Goal: Task Accomplishment & Management: Use online tool/utility

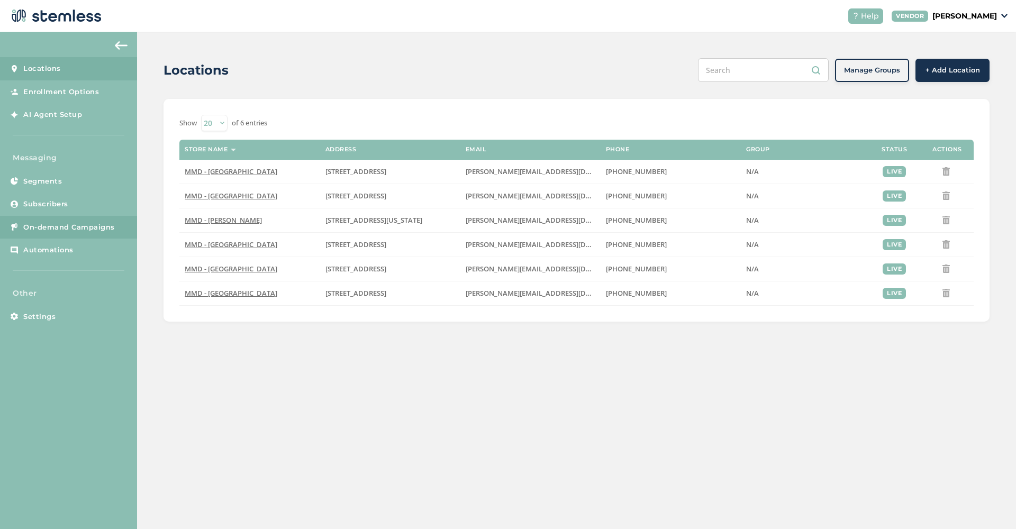
click at [75, 220] on link "On-demand Campaigns" at bounding box center [68, 227] width 137 height 23
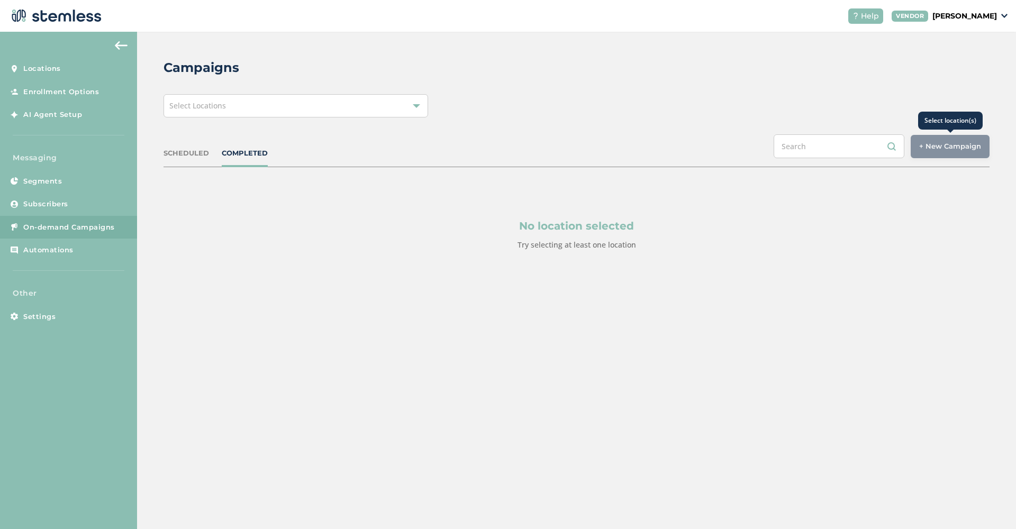
click at [888, 149] on div "+ New Campaign" at bounding box center [950, 146] width 79 height 23
click at [305, 116] on div "Select Locations" at bounding box center [295, 105] width 265 height 23
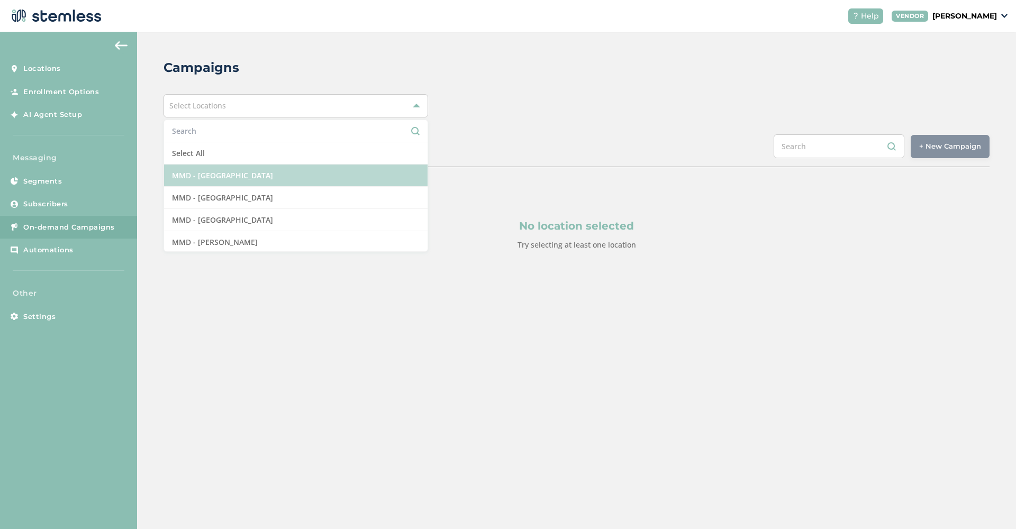
click at [303, 175] on li "MMD - [GEOGRAPHIC_DATA]" at bounding box center [295, 176] width 263 height 22
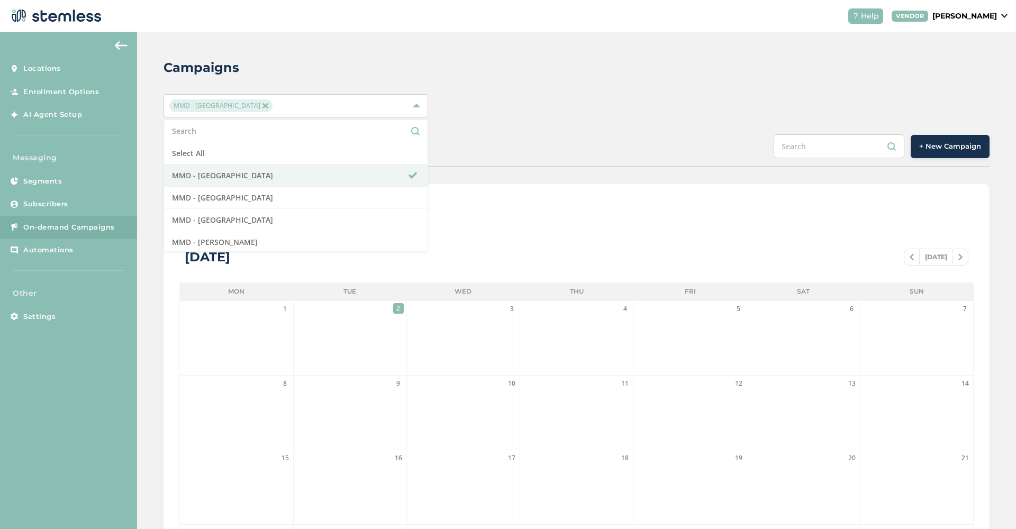
click at [888, 154] on button "+ New Campaign" at bounding box center [950, 146] width 79 height 23
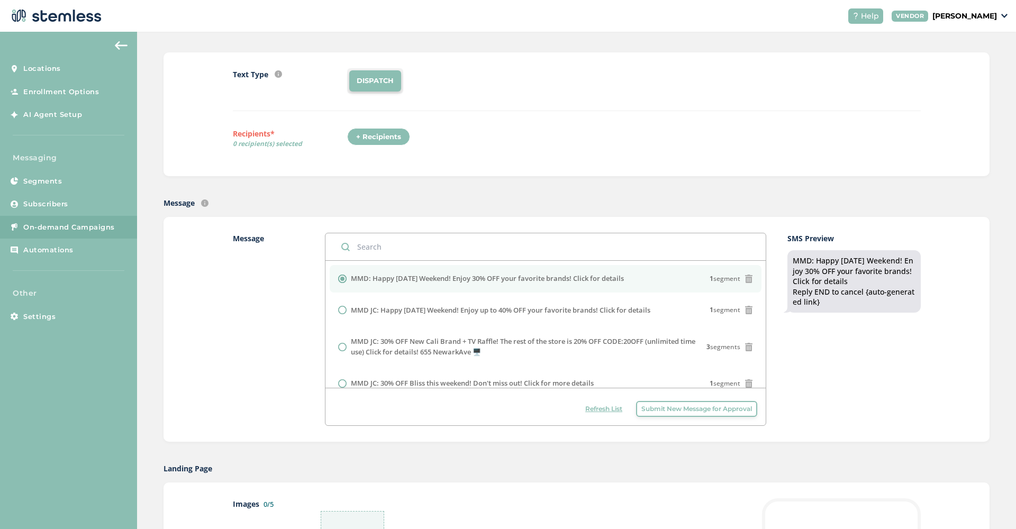
scroll to position [86, 0]
click at [678, 410] on span "Submit New Message for Approval" at bounding box center [696, 410] width 111 height 10
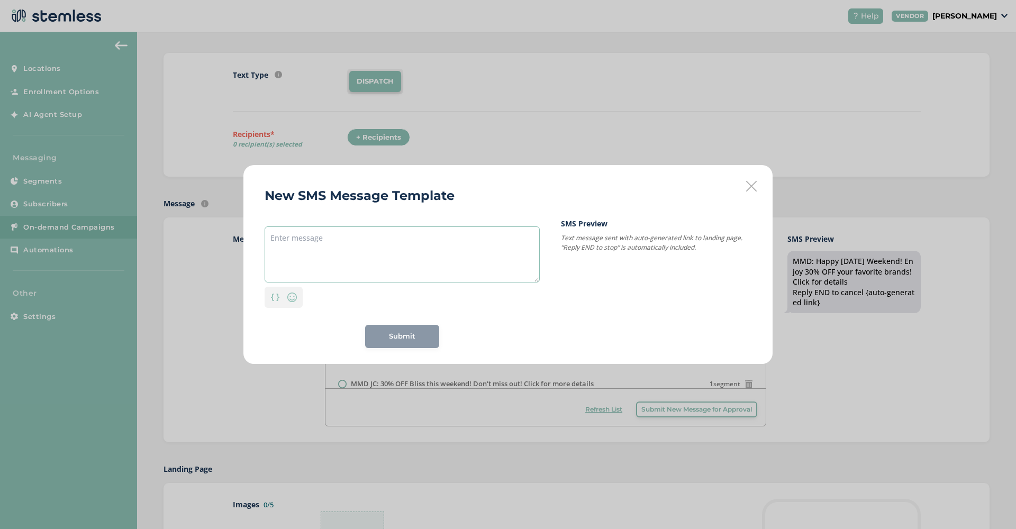
click at [343, 258] on textarea at bounding box center [402, 254] width 275 height 56
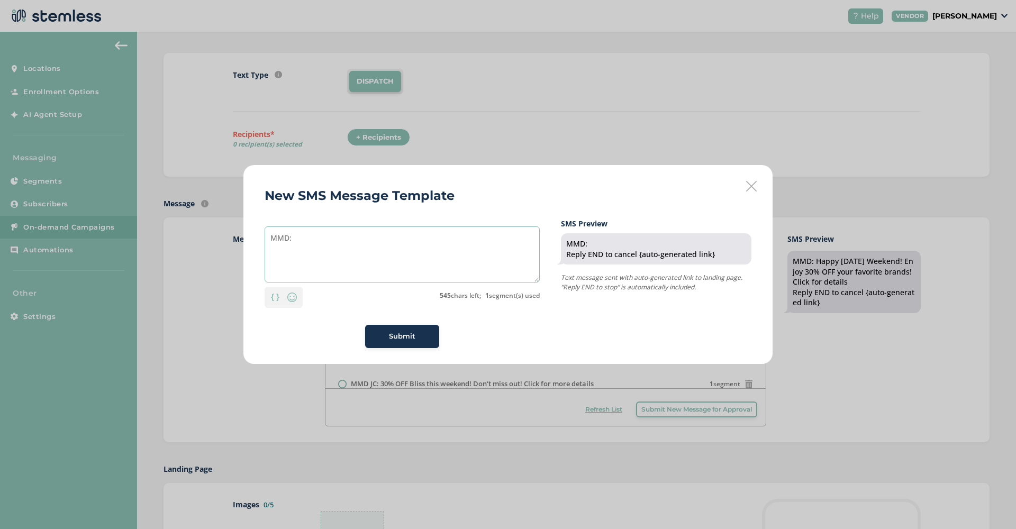
type textarea "MMD:"
click at [751, 189] on icon at bounding box center [751, 186] width 11 height 11
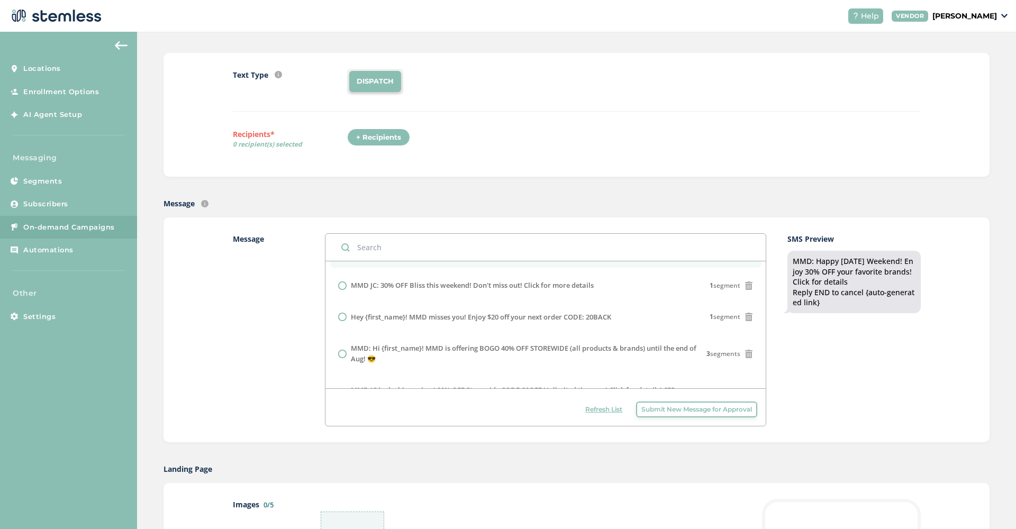
scroll to position [103, 0]
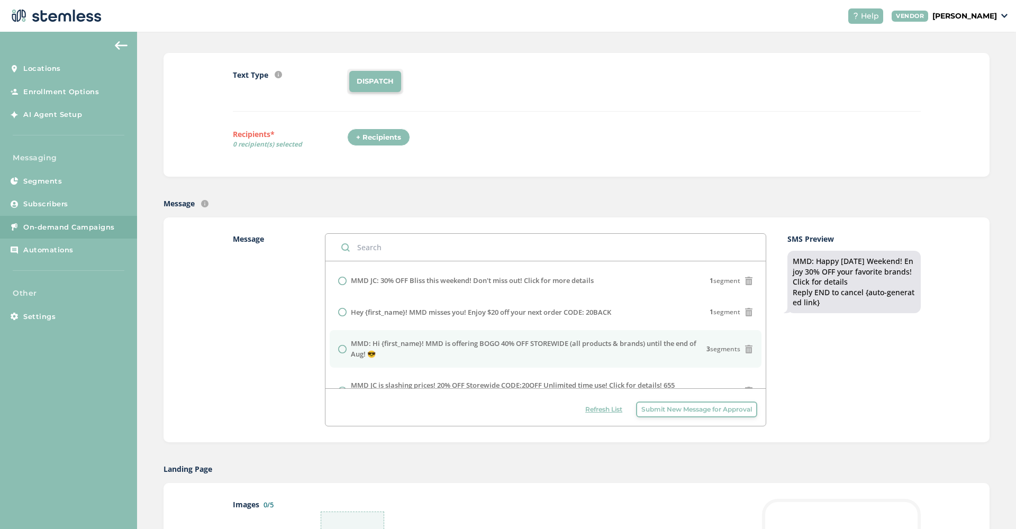
click at [379, 349] on label "MMD: Hi {first_name}! MMD is offering BOGO 40% OFF STOREWIDE (all products & br…" at bounding box center [529, 349] width 356 height 21
radio input "false"
radio input "true"
drag, startPoint x: 843, startPoint y: 290, endPoint x: 783, endPoint y: 264, distance: 65.9
click at [783, 264] on div "Message MMD: Happy Labor Day Weekend! Enjoy 30% OFF your favorite brands! Click…" at bounding box center [577, 329] width 688 height 193
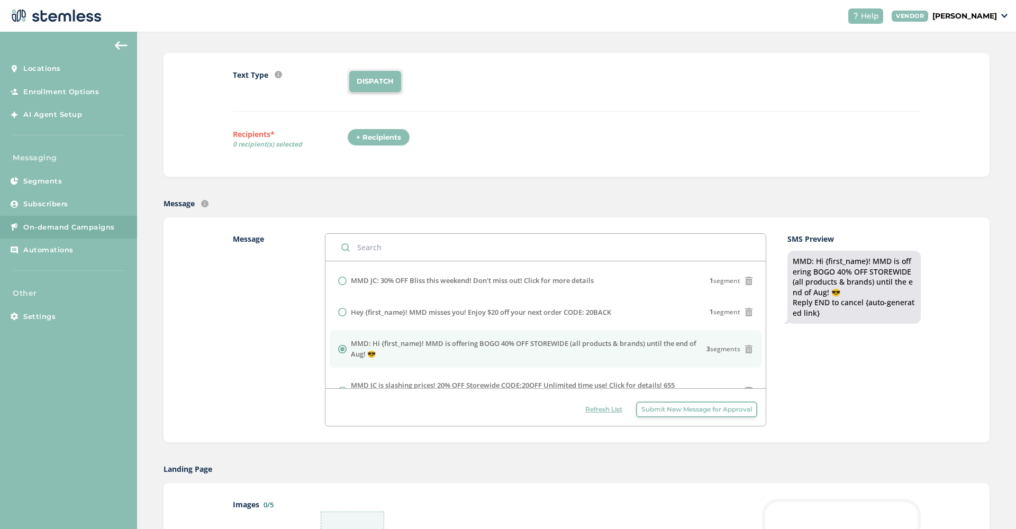
copy div "MMD: Hi {first_name}! MMD is offering BOGO 40% OFF STOREWIDE (all products & br…"
click at [684, 410] on span "Submit New Message for Approval" at bounding box center [696, 410] width 111 height 10
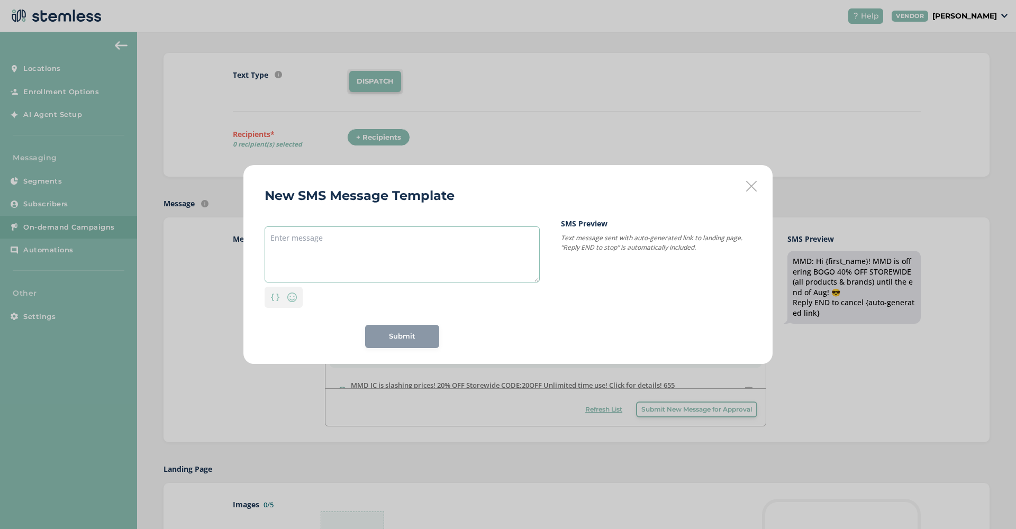
click at [374, 259] on textarea at bounding box center [402, 254] width 275 height 56
paste textarea "MMD: Hi {first_name}! MMD is offering BOGO 40% OFF STOREWIDE (all products & br…"
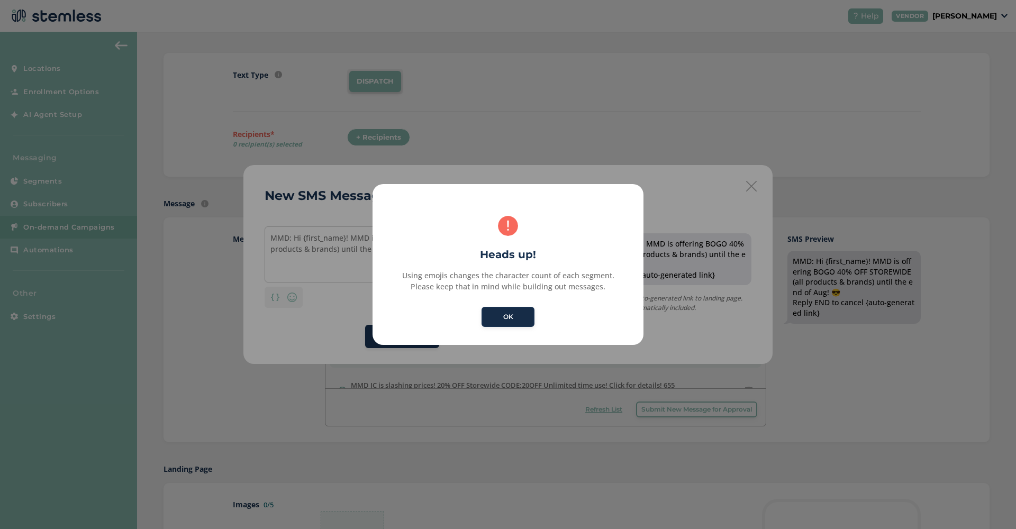
click at [515, 318] on button "OK" at bounding box center [507, 317] width 53 height 20
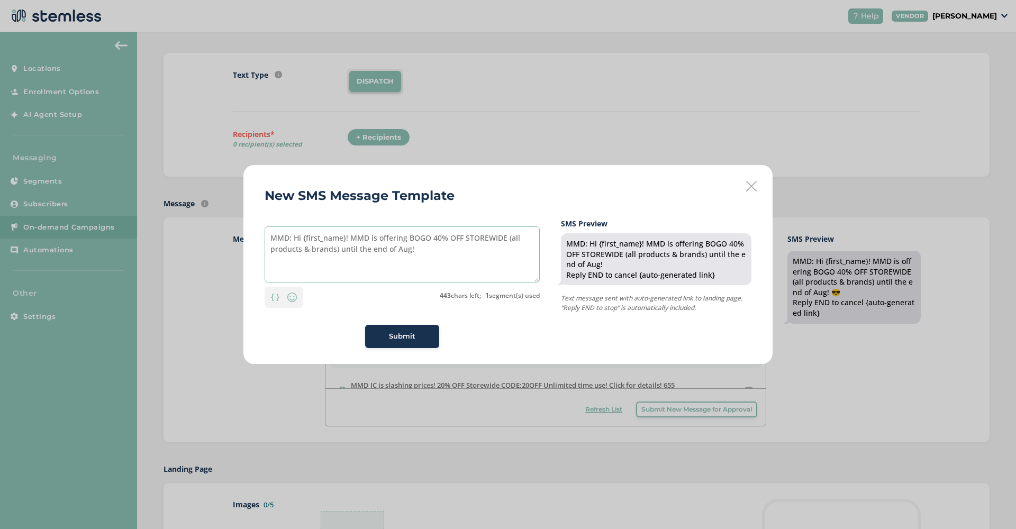
click at [301, 238] on textarea "MMD: Hi {first_name}! MMD is offering BOGO 40% OFF STOREWIDE (all products & br…" at bounding box center [402, 254] width 275 height 56
drag, startPoint x: 410, startPoint y: 251, endPoint x: 340, endPoint y: 252, distance: 70.4
click at [340, 252] on textarea "MMD: Hey {first_name}! MMD is offering BOGO 40% OFF STOREWIDE (all products & b…" at bounding box center [402, 254] width 275 height 56
click at [450, 254] on textarea "MMD: Hey {first_name}! MMD is offering BOGO 40% OFF STOREWIDE (all products & b…" at bounding box center [402, 254] width 275 height 56
click at [294, 300] on img at bounding box center [292, 297] width 13 height 13
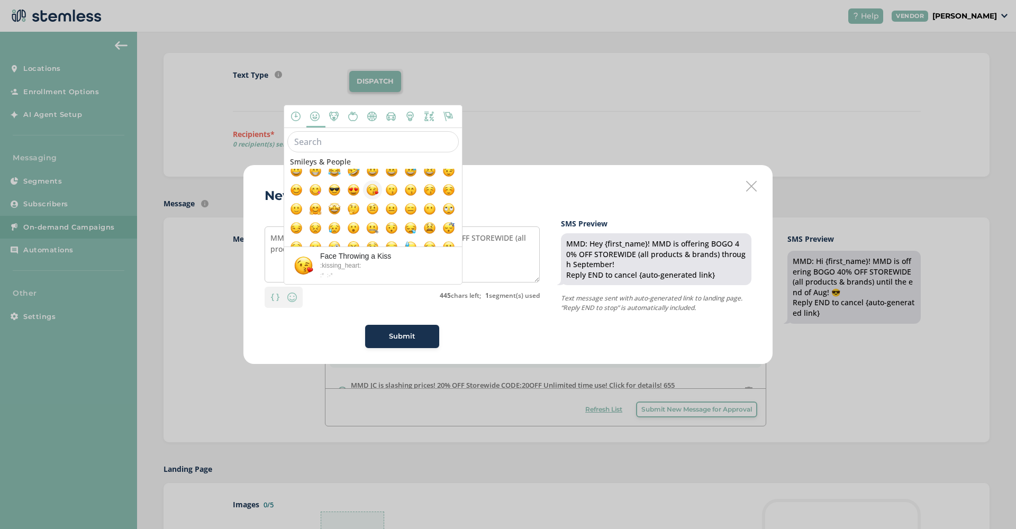
scroll to position [53, 0]
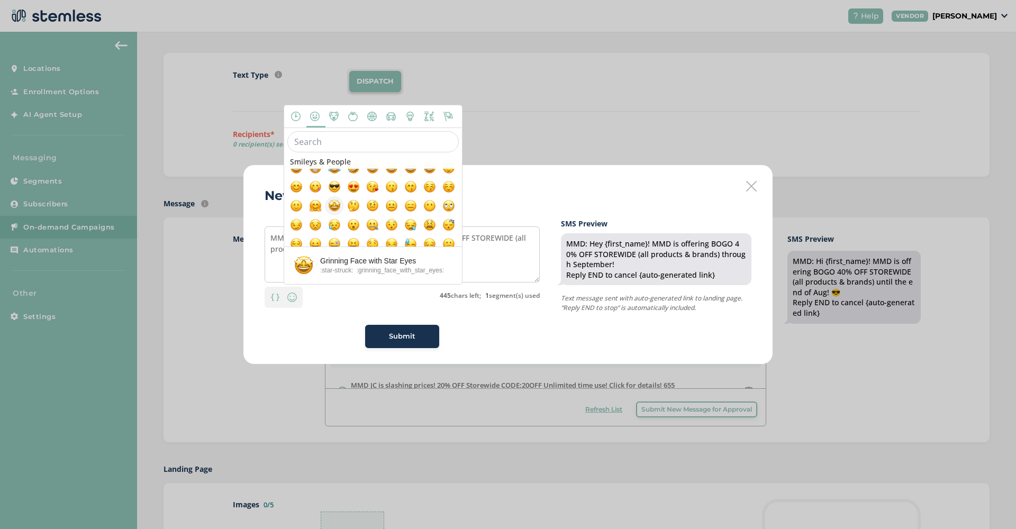
click at [332, 209] on span at bounding box center [334, 206] width 13 height 13
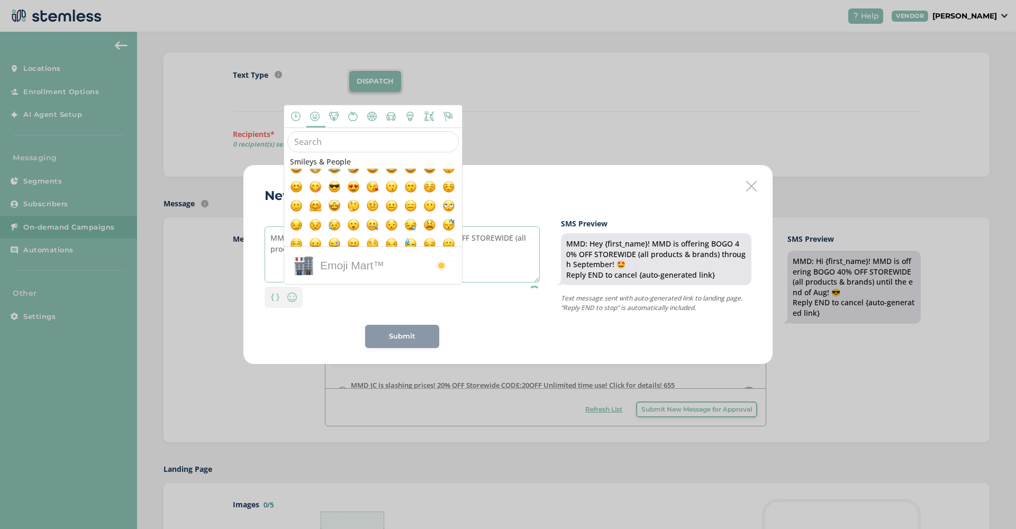
click at [479, 250] on textarea "MMD: Hey {first_name}! MMD is offering BOGO 40% OFF STOREWIDE (all products & b…" at bounding box center [402, 254] width 275 height 56
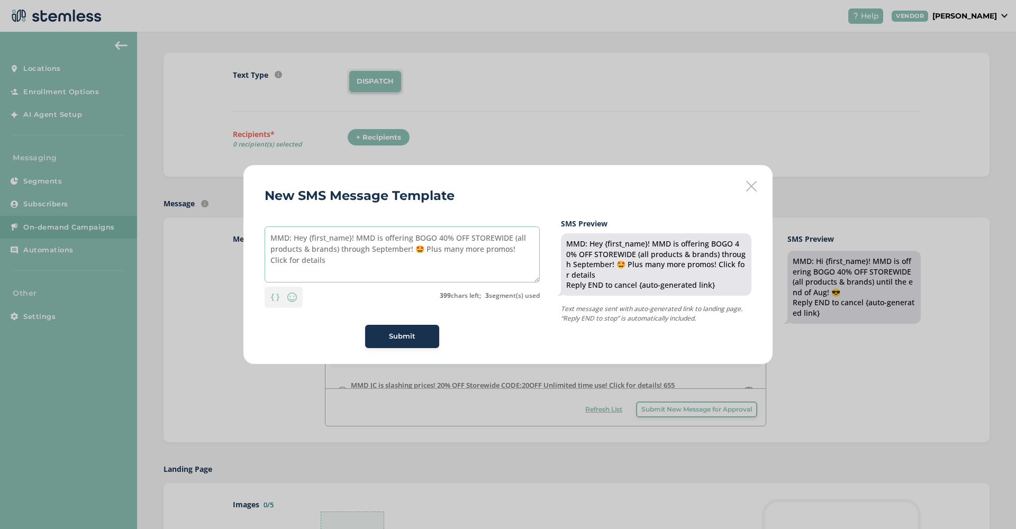
drag, startPoint x: 316, startPoint y: 263, endPoint x: 215, endPoint y: 217, distance: 110.3
click at [215, 217] on div "New SMS Message Template MMD: Hey {first_name}! MMD is offering BOGO 40% OFF ST…" at bounding box center [508, 264] width 1016 height 529
click at [390, 274] on textarea "MMD: Hey {first_name}! MMD is offering BOGO 40% OFF STOREWIDE (all products & b…" at bounding box center [402, 254] width 275 height 56
type textarea "MMD: Hey {first_name}! MMD is offering BOGO 40% OFF STOREWIDE (all products & b…"
click at [413, 339] on span "Submit" at bounding box center [402, 336] width 26 height 11
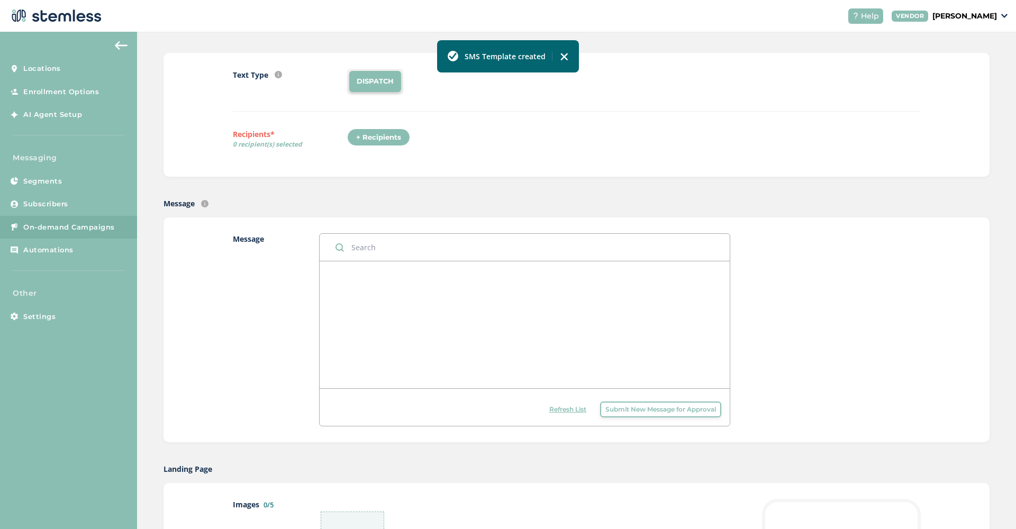
scroll to position [0, 0]
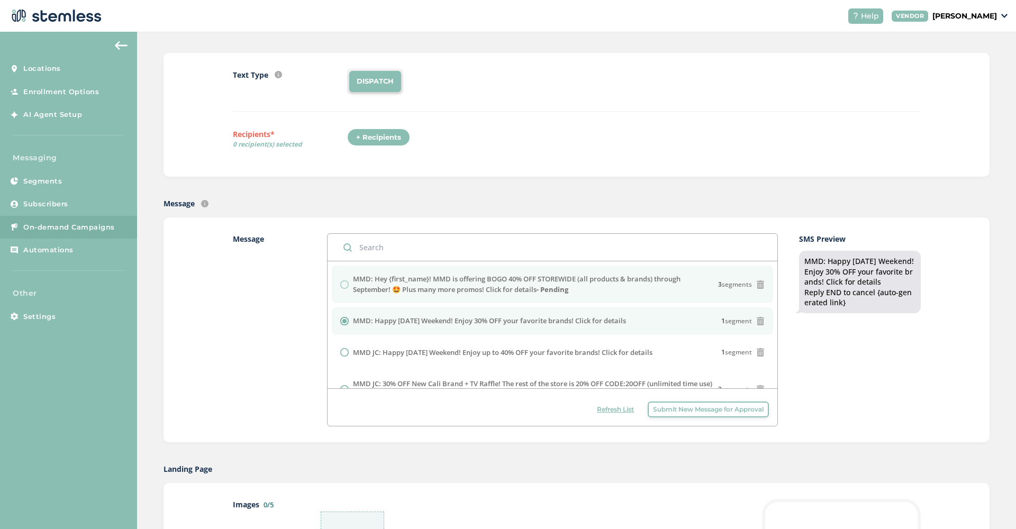
click at [595, 289] on label "MMD: Hey {first_name}! MMD is offering BOGO 40% OFF STOREWIDE (all products & b…" at bounding box center [535, 284] width 365 height 21
click at [347, 285] on div "MMD: Hey {first_name}! MMD is offering BOGO 40% OFF STOREWIDE (all products & b…" at bounding box center [552, 284] width 424 height 21
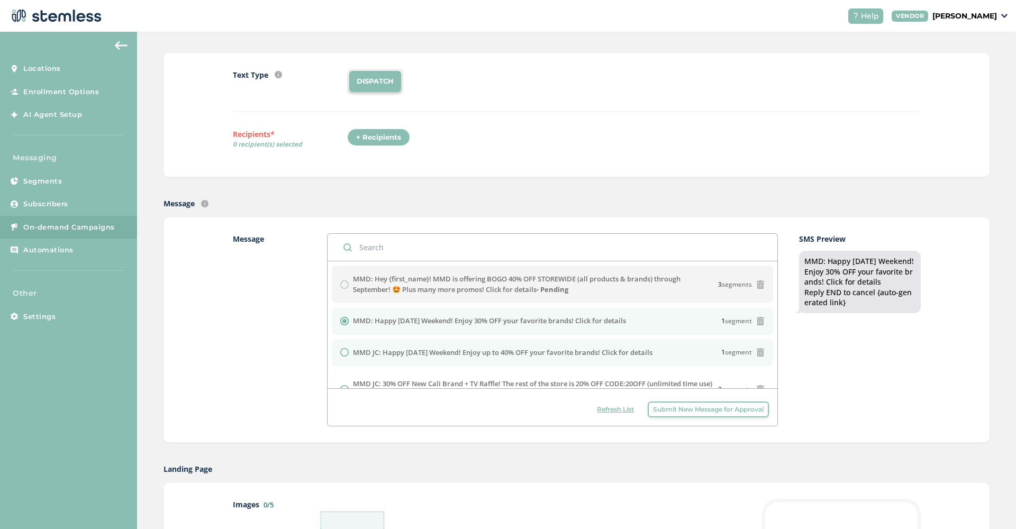
click at [358, 351] on label "MMD JC: Happy [DATE] Weekend! Enjoy up to 40% OFF your favorite brands! Click f…" at bounding box center [502, 353] width 299 height 11
radio input "false"
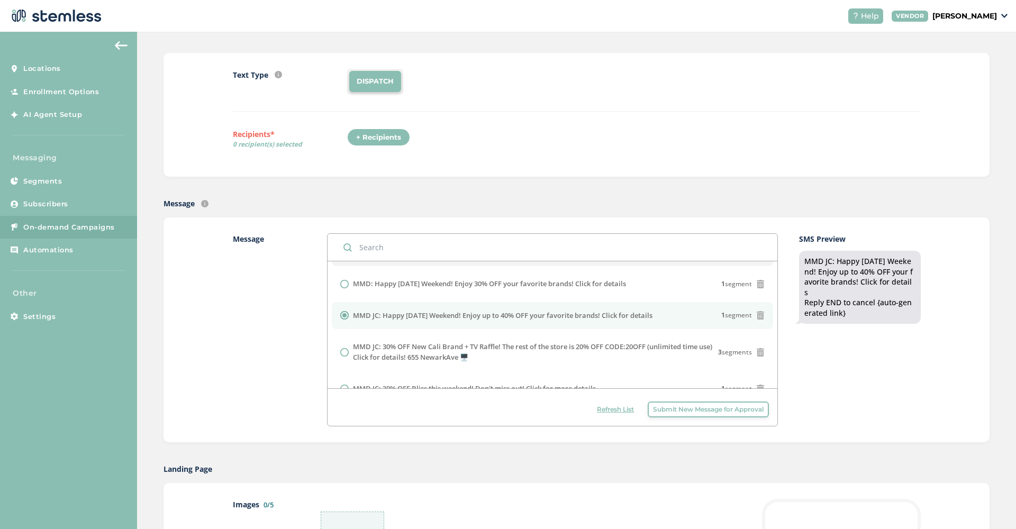
scroll to position [39, 0]
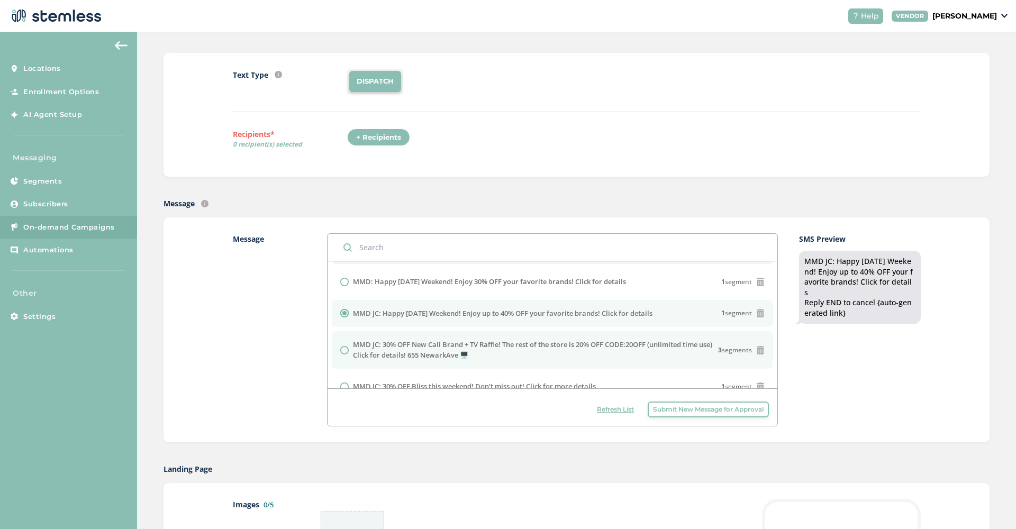
click at [394, 346] on label "MMD JC: 30% OFF New Cali Brand + TV Raffle! The rest of the store is 20% OFF CO…" at bounding box center [535, 350] width 365 height 21
radio input "false"
radio input "true"
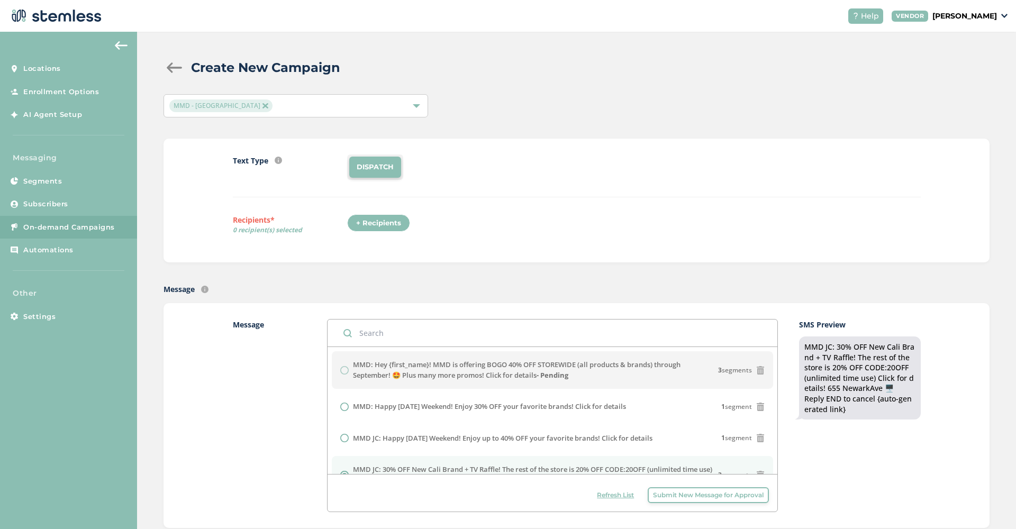
scroll to position [0, 0]
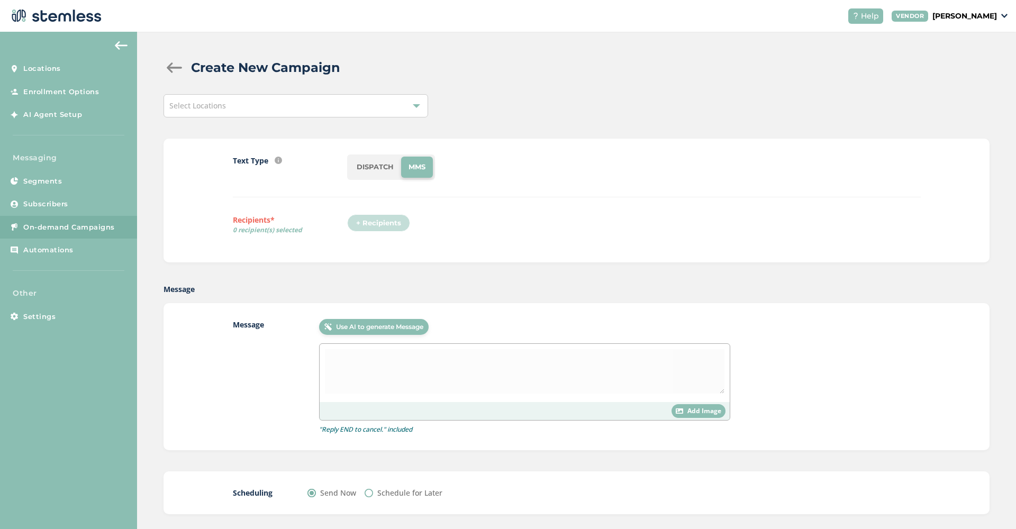
click at [361, 114] on div "Select Locations" at bounding box center [295, 105] width 265 height 23
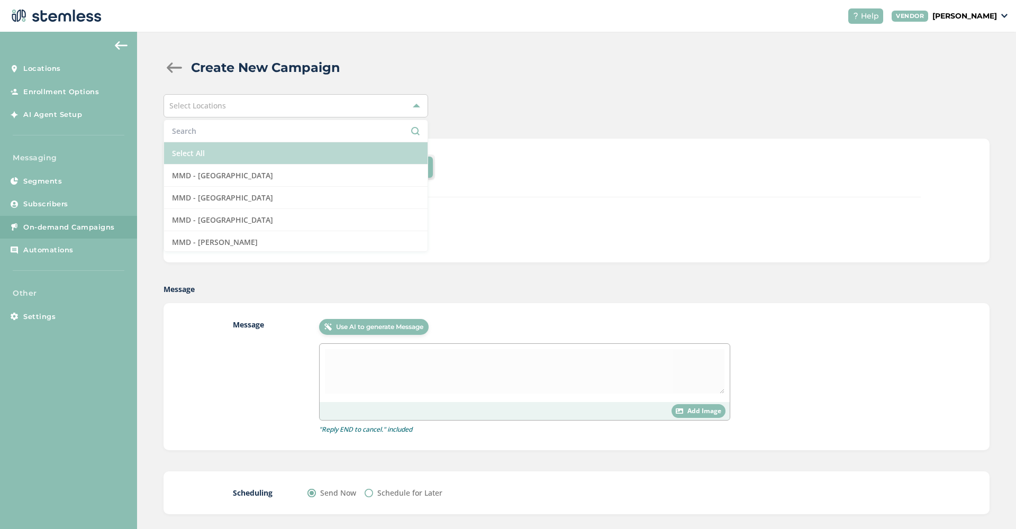
click at [308, 159] on li "Select All" at bounding box center [295, 153] width 263 height 22
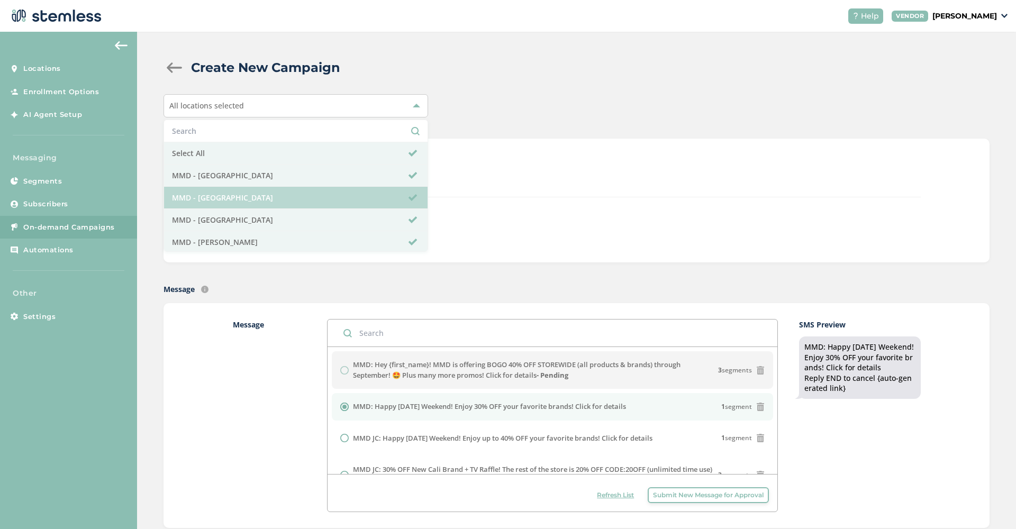
click at [304, 194] on li "MMD - [GEOGRAPHIC_DATA]" at bounding box center [295, 198] width 263 height 22
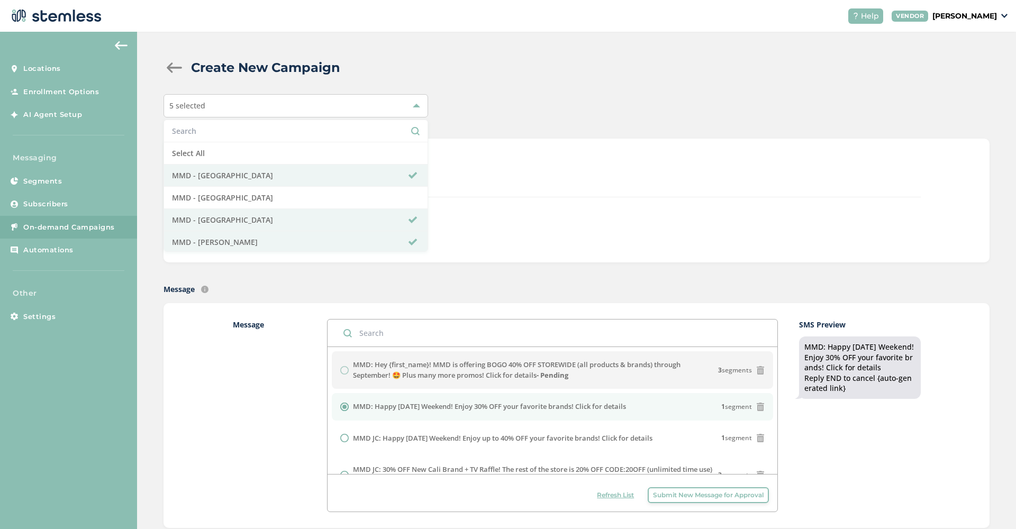
click at [538, 151] on div "Text Type SMS : A cost effective way to reach your customers. Send a intro text…" at bounding box center [576, 201] width 826 height 124
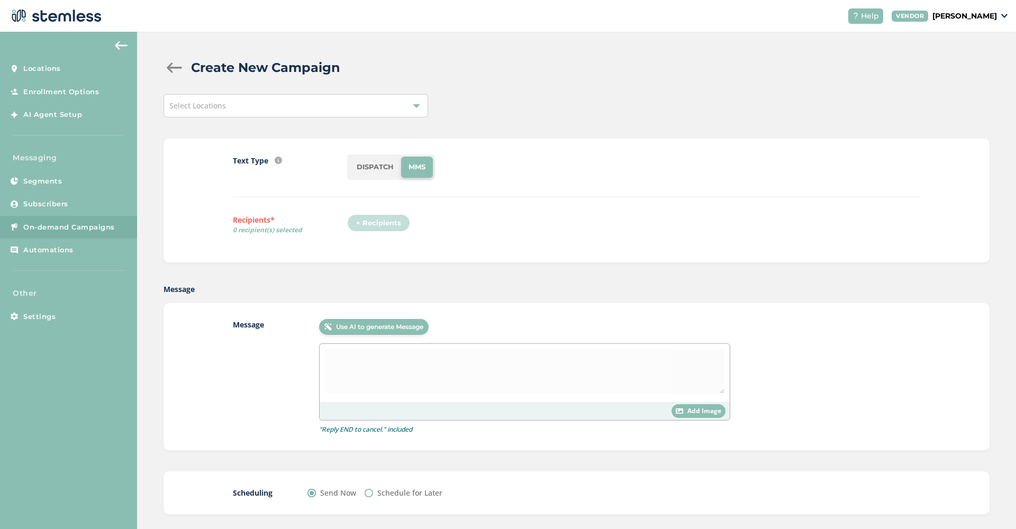
click at [331, 104] on div "Select Locations" at bounding box center [295, 105] width 265 height 23
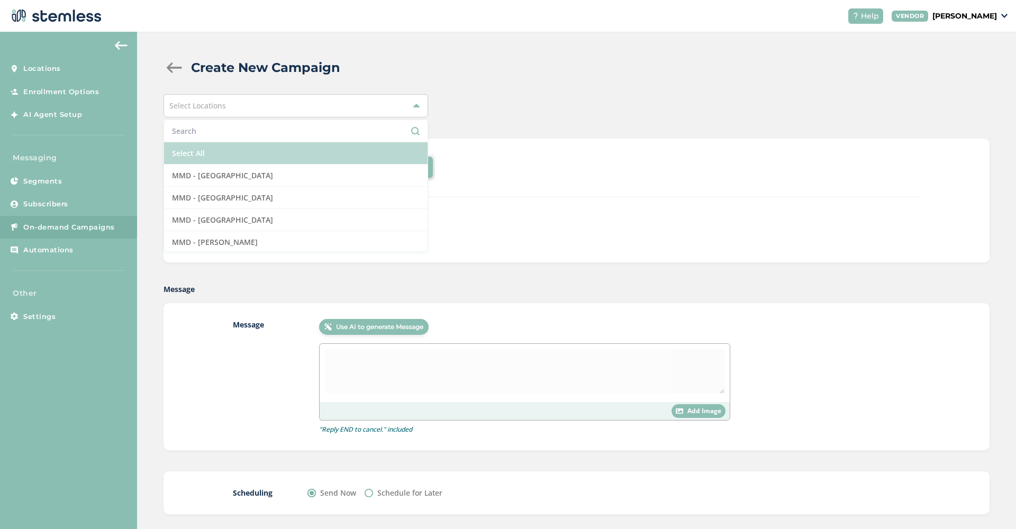
click at [331, 159] on li "Select All" at bounding box center [295, 153] width 263 height 22
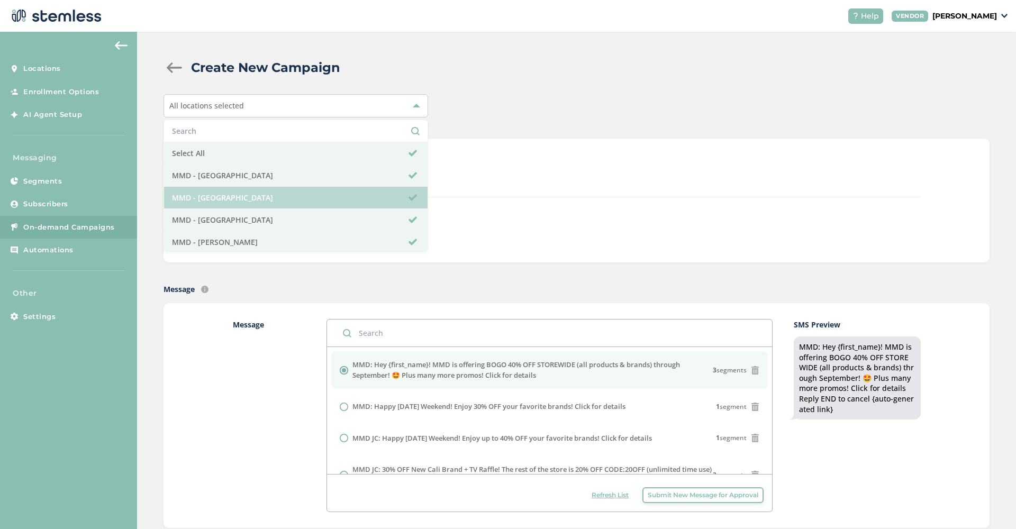
click at [294, 199] on li "MMD - [GEOGRAPHIC_DATA]" at bounding box center [295, 198] width 263 height 22
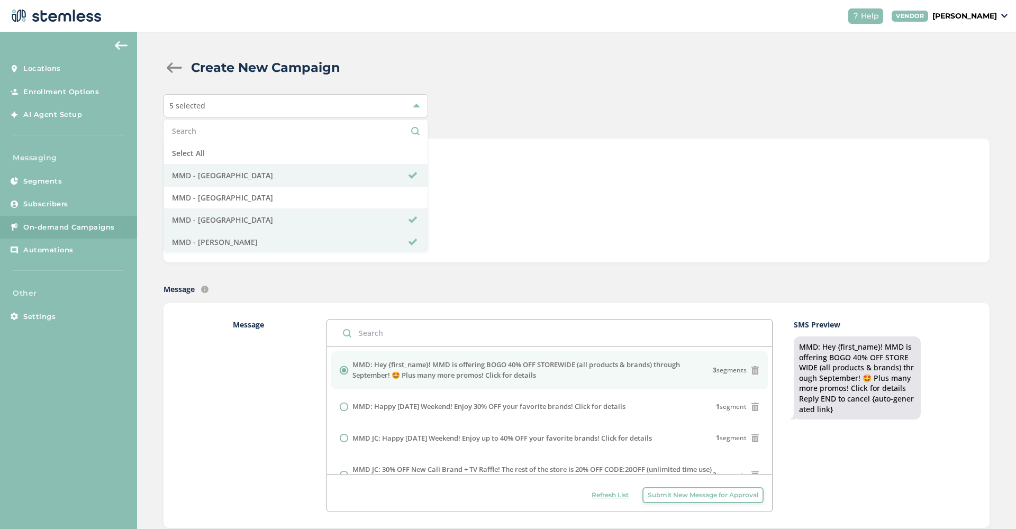
click at [583, 170] on div "DISPATCH" at bounding box center [633, 166] width 573 height 25
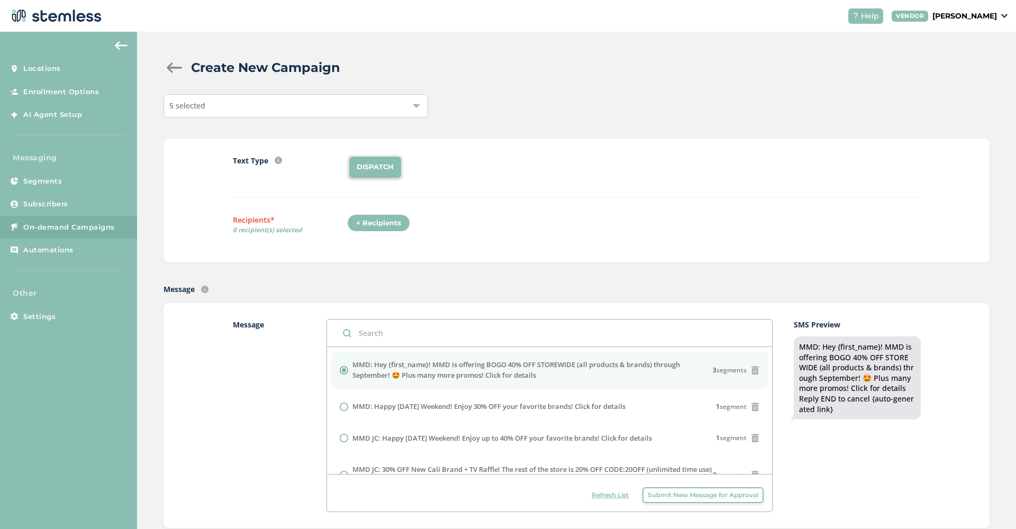
click at [379, 220] on div "+ Recipients" at bounding box center [378, 223] width 63 height 18
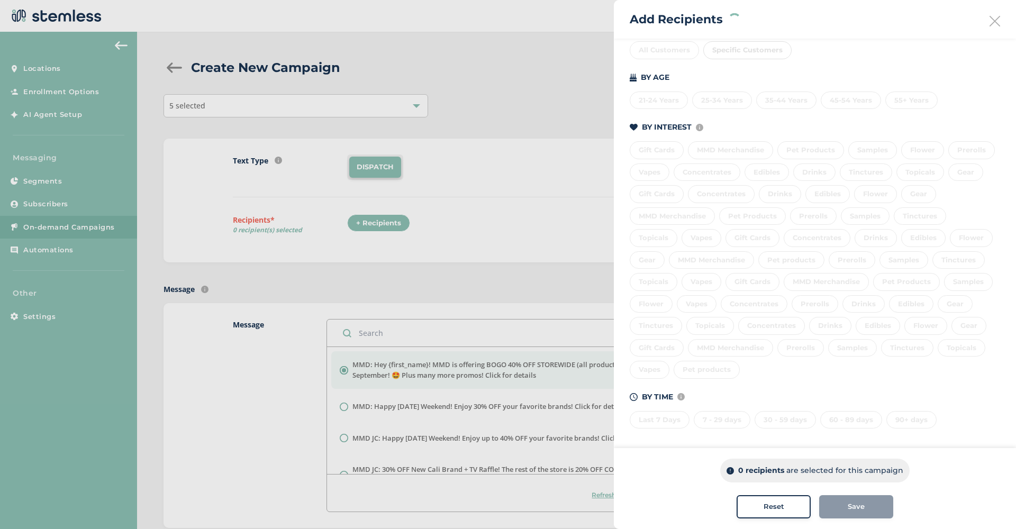
click at [668, 422] on div "Last 7 Days 7 - 29 days 30 - 59 days 60 - 89 days 90+ days" at bounding box center [815, 418] width 370 height 22
click at [673, 412] on div "Last 7 Days" at bounding box center [660, 420] width 60 height 18
click at [732, 412] on div "7 - 29 days" at bounding box center [722, 420] width 57 height 18
click at [802, 412] on div "30 - 59 days" at bounding box center [784, 420] width 61 height 18
click at [853, 414] on div "60 - 89 days" at bounding box center [851, 420] width 62 height 18
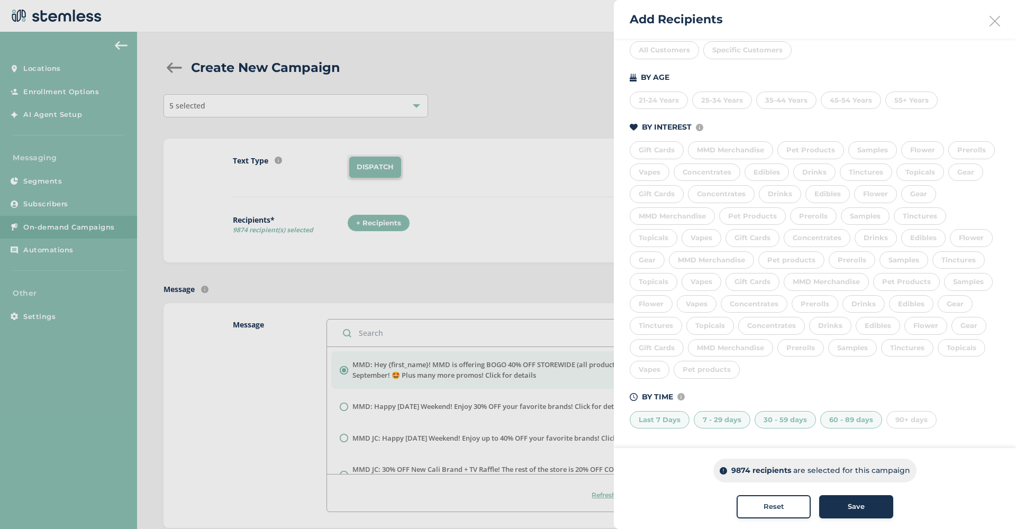
click at [867, 505] on div "Save" at bounding box center [856, 507] width 57 height 11
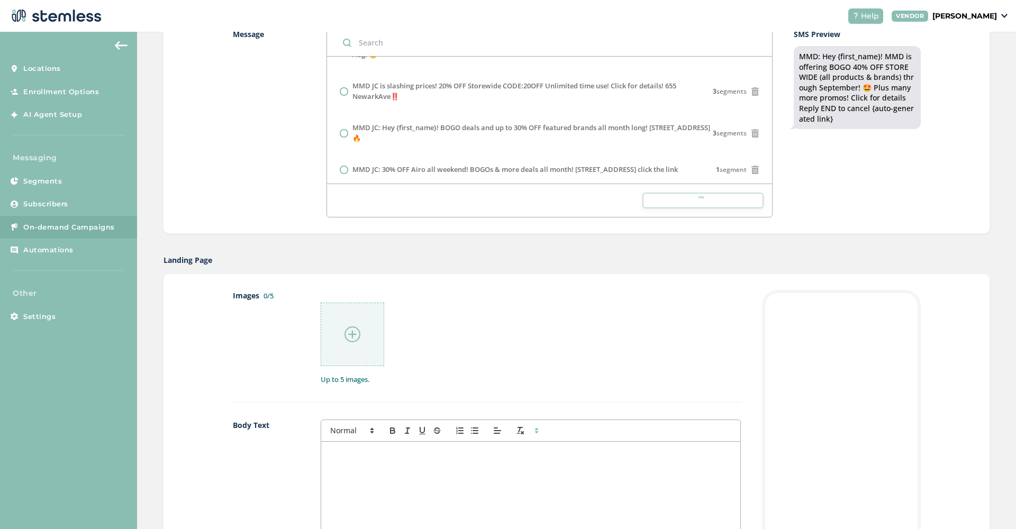
scroll to position [325, 0]
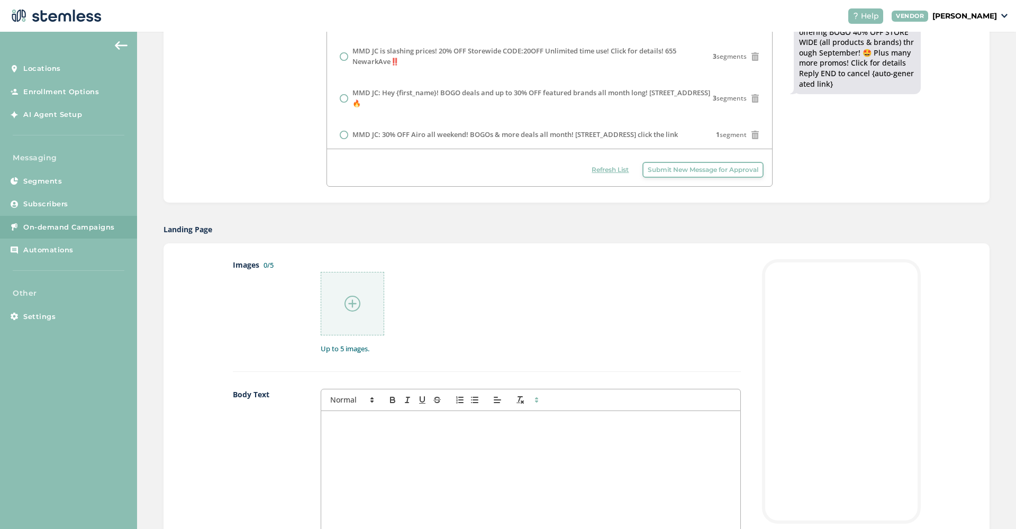
click at [357, 309] on img at bounding box center [352, 304] width 16 height 16
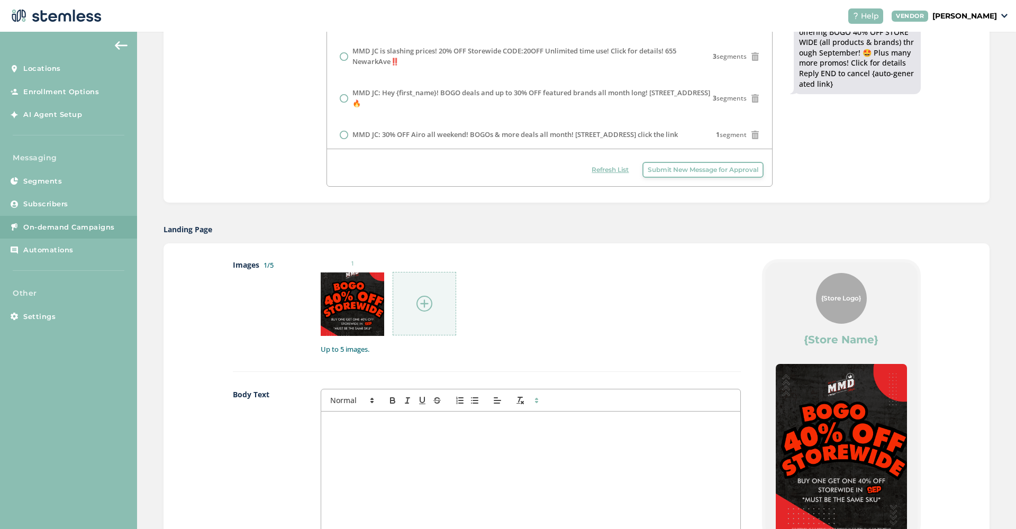
click at [424, 300] on img at bounding box center [424, 304] width 16 height 16
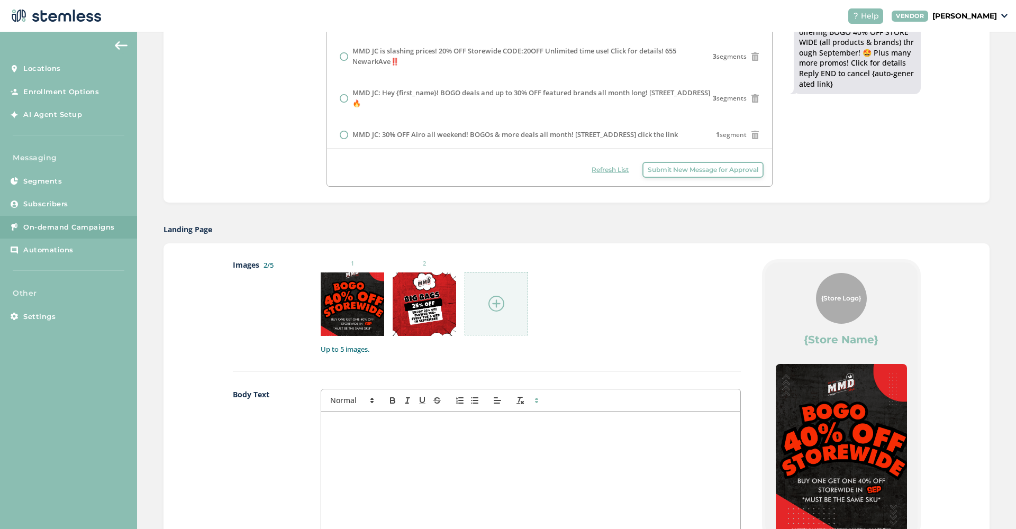
click at [493, 296] on img at bounding box center [496, 304] width 16 height 16
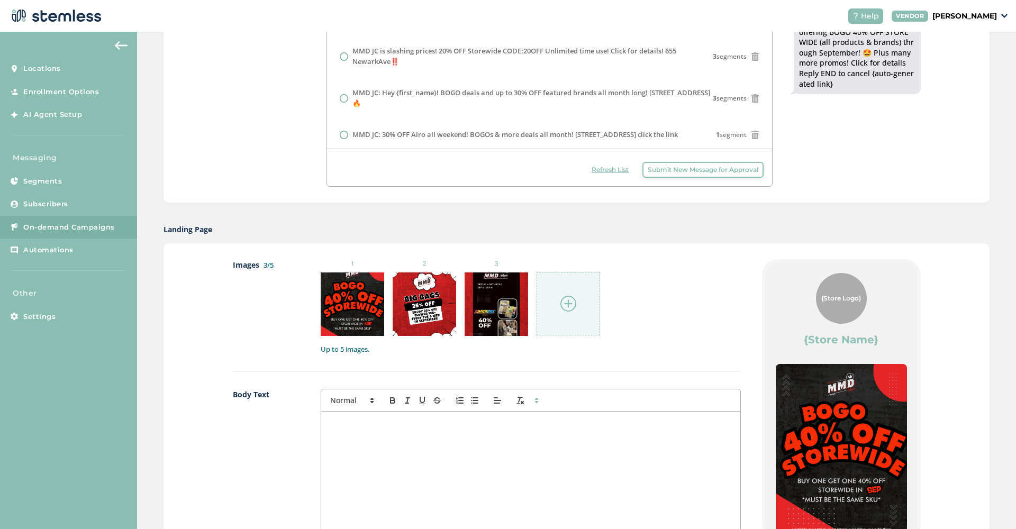
click at [574, 304] on img at bounding box center [568, 304] width 16 height 16
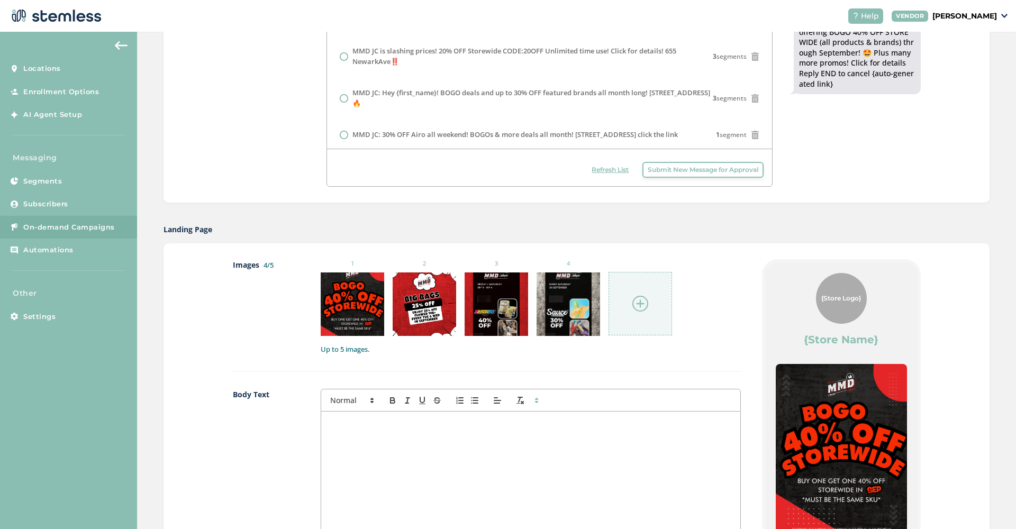
click at [643, 302] on img at bounding box center [640, 304] width 16 height 16
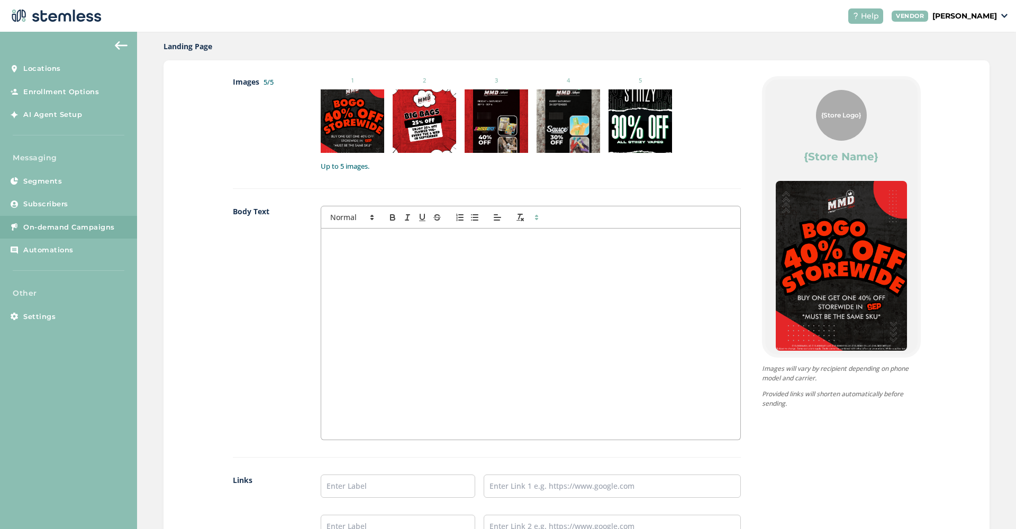
scroll to position [516, 0]
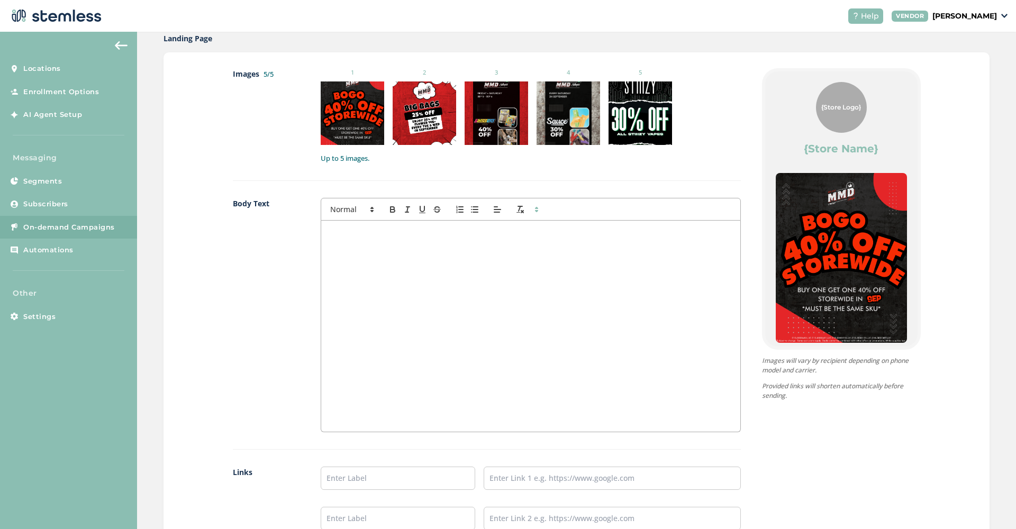
click at [585, 345] on div at bounding box center [530, 326] width 419 height 211
click at [400, 471] on input "text" at bounding box center [398, 478] width 154 height 23
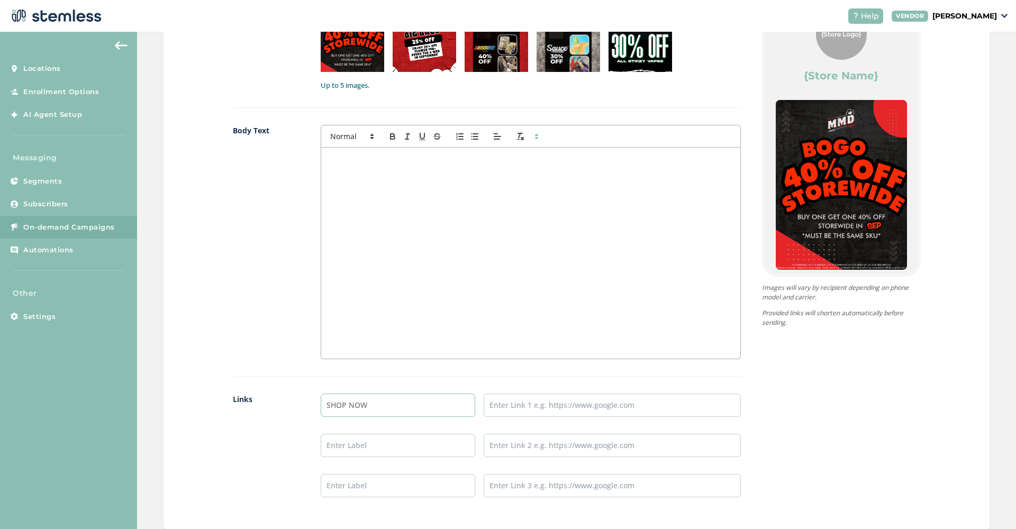
type input "SHOP NOW"
click at [521, 407] on input "text" at bounding box center [612, 405] width 257 height 23
paste input "[URL][DOMAIN_NAME]"
type input "[URL][DOMAIN_NAME]"
click at [417, 219] on div at bounding box center [530, 253] width 419 height 211
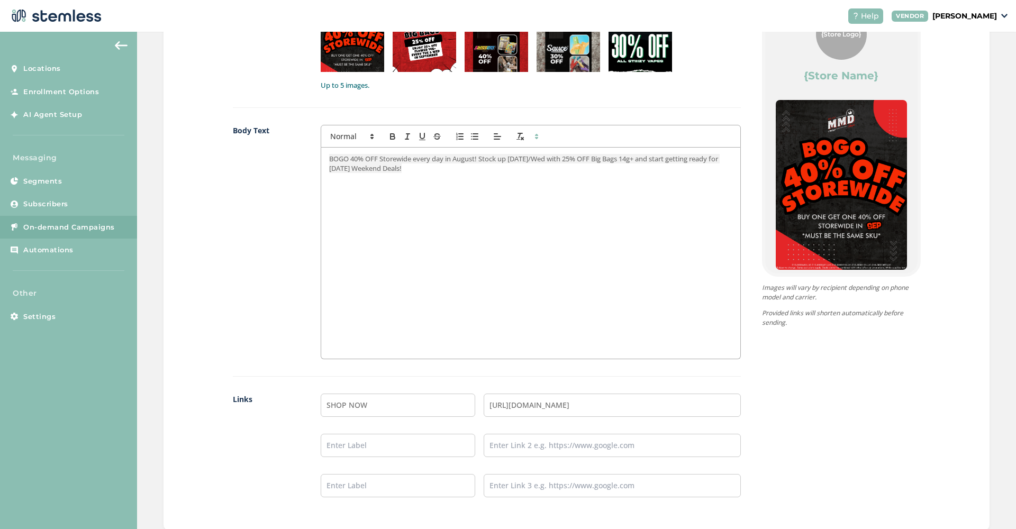
scroll to position [0, 1]
click at [470, 160] on span "BOGO 40% OFF Storewide every day in August! Stock up [DATE]/Wed with 25% OFF Bi…" at bounding box center [524, 163] width 390 height 19
drag, startPoint x: 450, startPoint y: 166, endPoint x: 675, endPoint y: 157, distance: 224.5
click at [675, 157] on p "BOGO 40% OFF Storewide every day in September! Stock up [DATE]/Wed with 25% OFF…" at bounding box center [530, 164] width 403 height 20
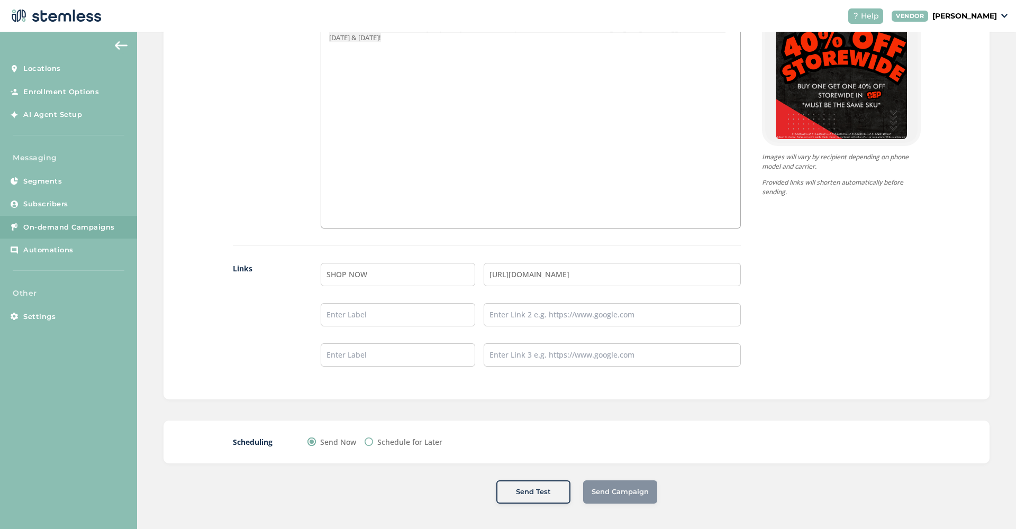
scroll to position [720, 0]
click at [589, 434] on div "Scheduling Send Now Schedule for Later" at bounding box center [576, 442] width 826 height 43
click at [601, 498] on div "Send Campaign" at bounding box center [620, 492] width 74 height 23
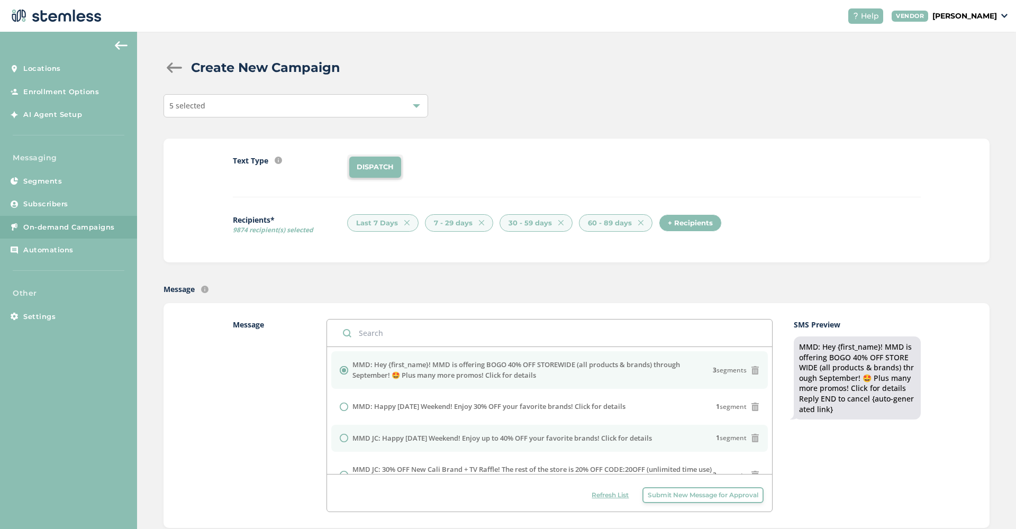
scroll to position [0, 0]
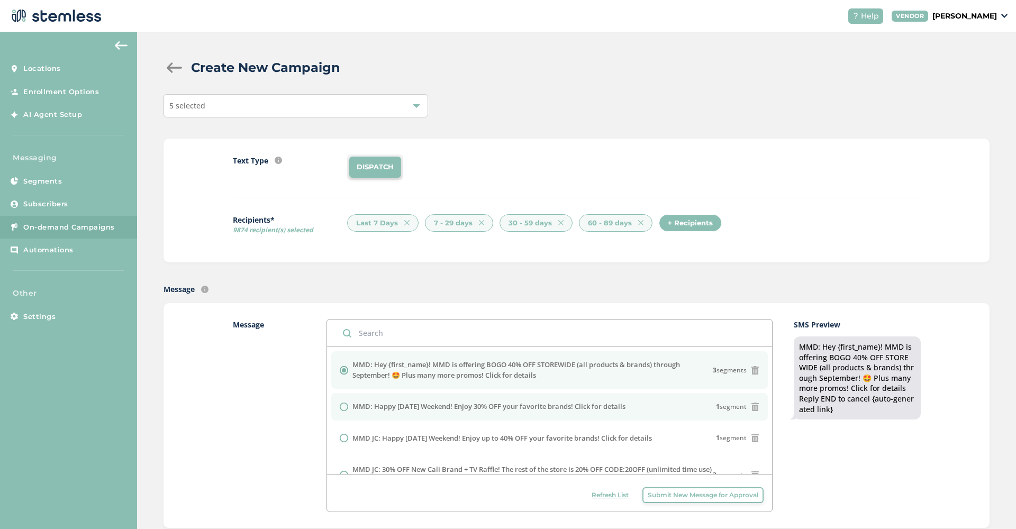
click at [370, 404] on label "MMD: Happy [DATE] Weekend! Enjoy 30% OFF your favorite brands! Click for details" at bounding box center [488, 407] width 273 height 11
radio input "false"
radio input "true"
click at [343, 369] on input "radio" at bounding box center [344, 370] width 8 height 8
radio input "true"
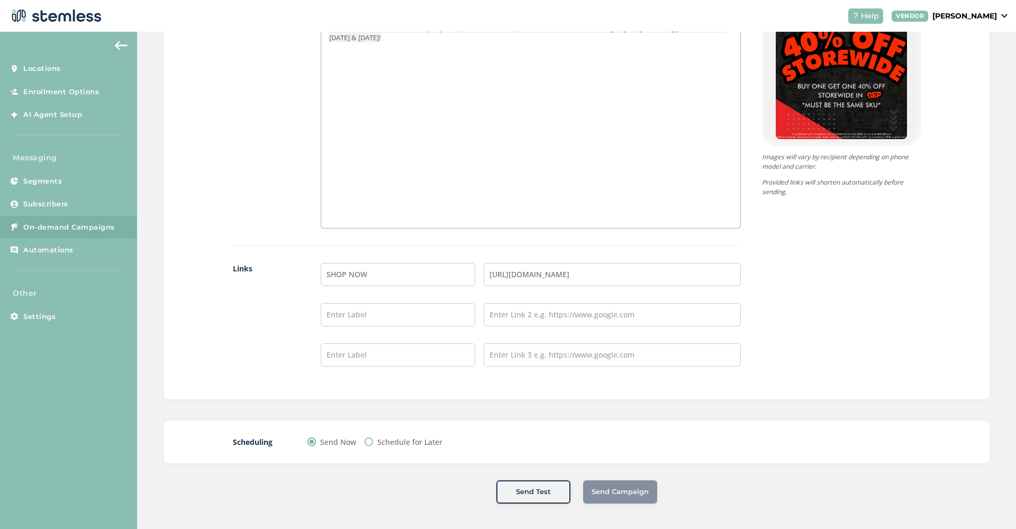
scroll to position [720, 0]
click at [585, 421] on div "Scheduling Send Now Schedule for Later" at bounding box center [576, 442] width 826 height 43
click at [428, 286] on ul "SHOP NOW [URL][DOMAIN_NAME]" at bounding box center [531, 315] width 420 height 104
click at [424, 274] on input "SHOP NOW" at bounding box center [398, 274] width 154 height 23
click at [597, 492] on div "Send Campaign" at bounding box center [620, 492] width 74 height 23
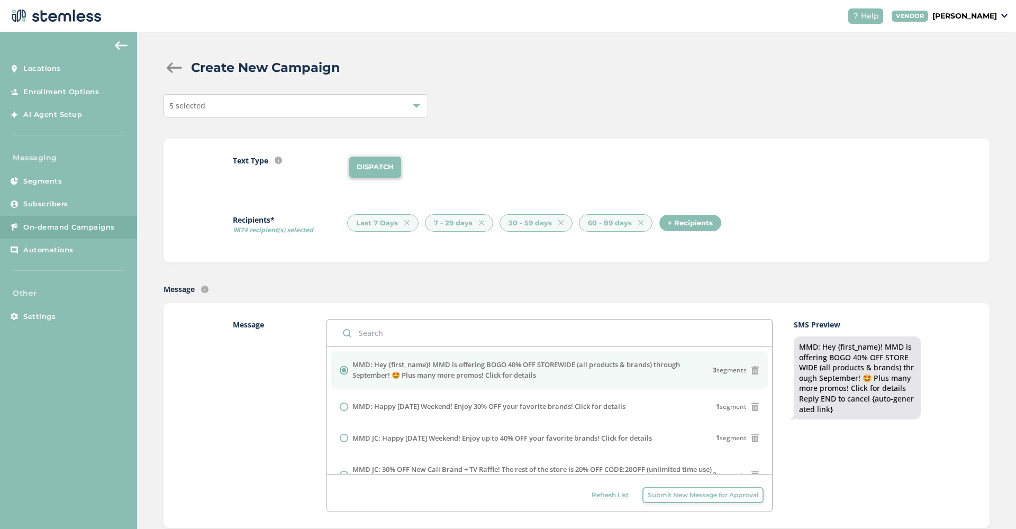
scroll to position [0, 0]
click at [387, 166] on li "DISPATCH" at bounding box center [375, 167] width 52 height 21
click at [418, 108] on div at bounding box center [416, 105] width 7 height 7
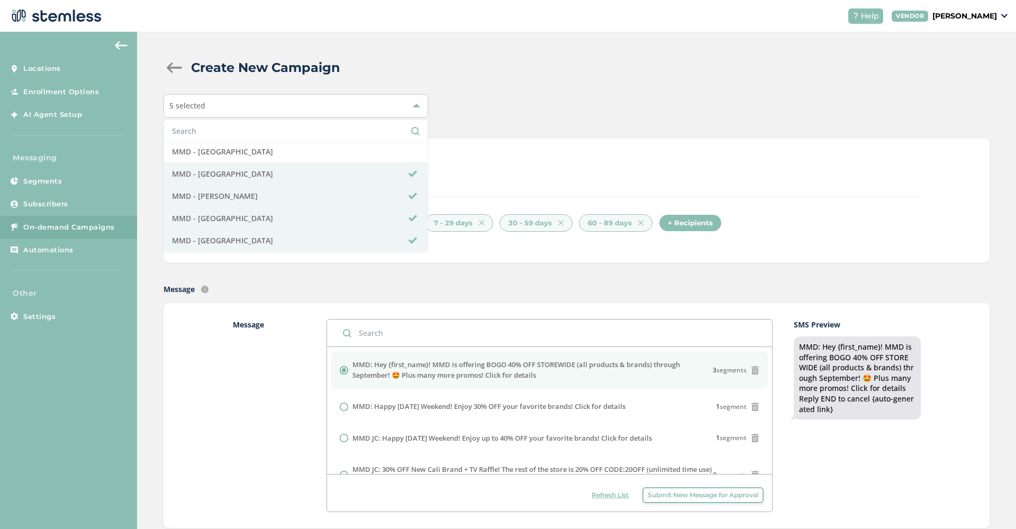
scroll to position [46, 0]
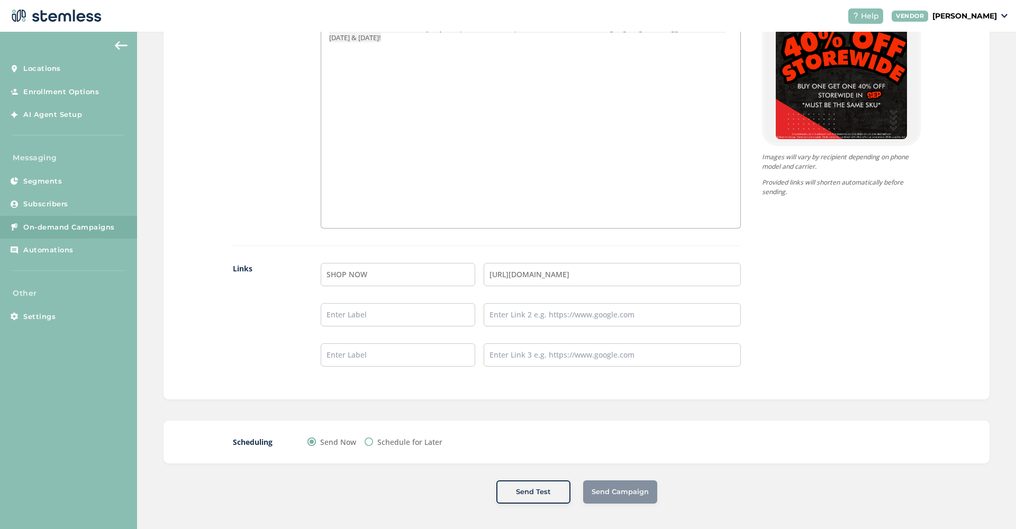
scroll to position [720, 0]
click at [628, 488] on div "Send Campaign" at bounding box center [620, 492] width 74 height 23
click at [549, 497] on button "Send Test" at bounding box center [533, 492] width 74 height 23
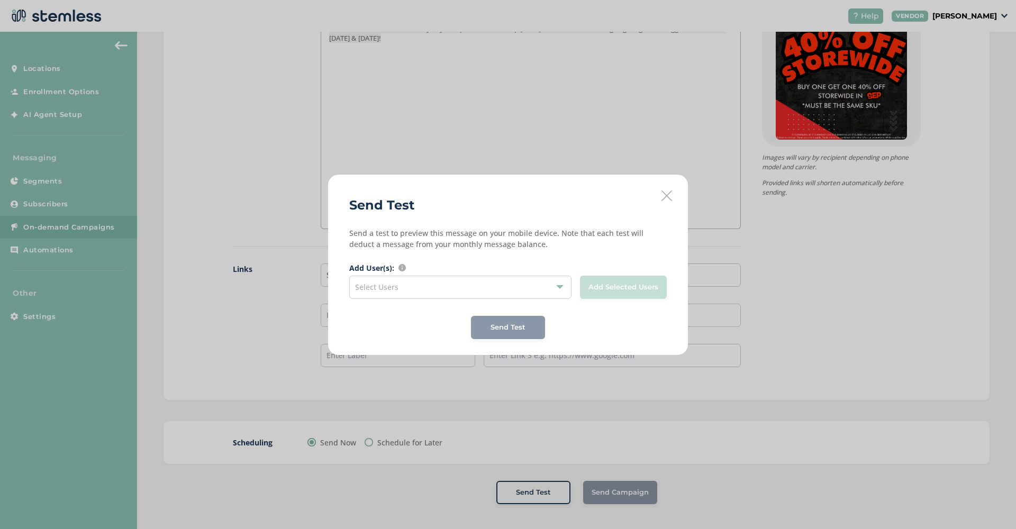
click at [476, 290] on div "Select Users" at bounding box center [460, 287] width 222 height 23
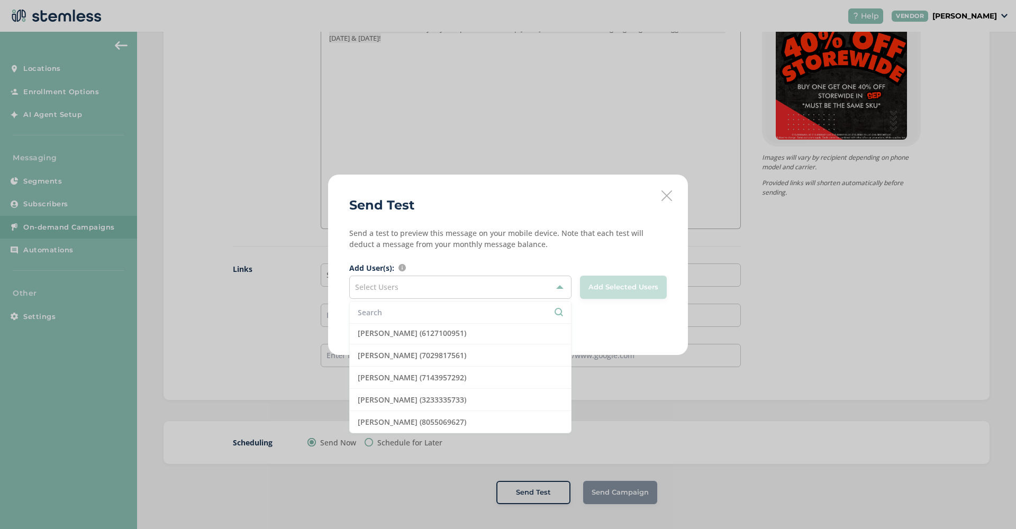
scroll to position [0, 0]
click at [385, 289] on span "Select Users" at bounding box center [376, 287] width 43 height 10
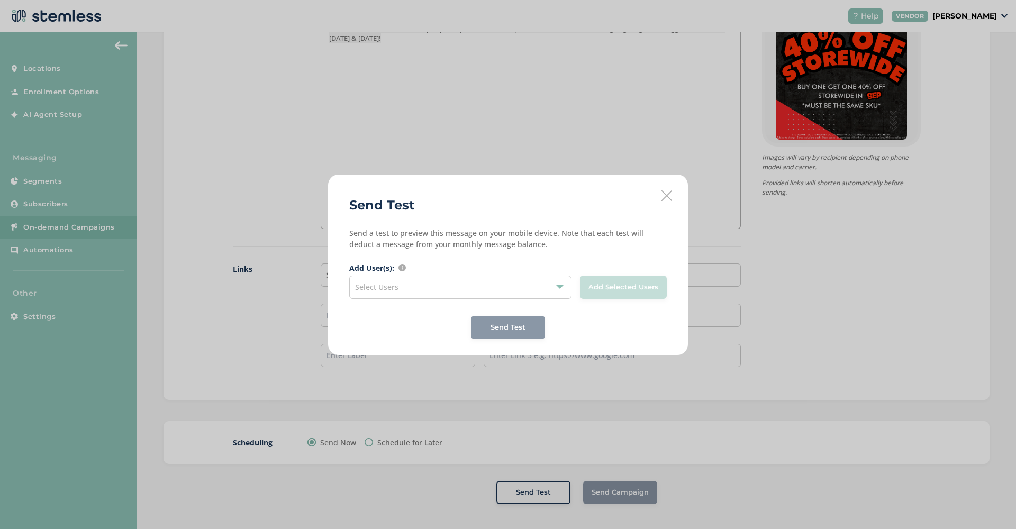
click at [415, 288] on div "Select Users" at bounding box center [460, 287] width 222 height 23
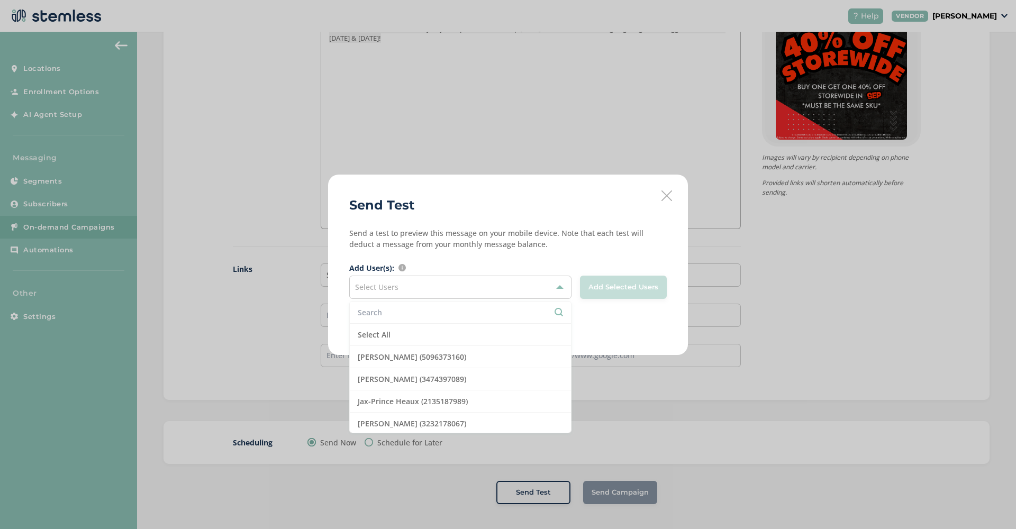
click at [402, 311] on input "text" at bounding box center [460, 312] width 205 height 11
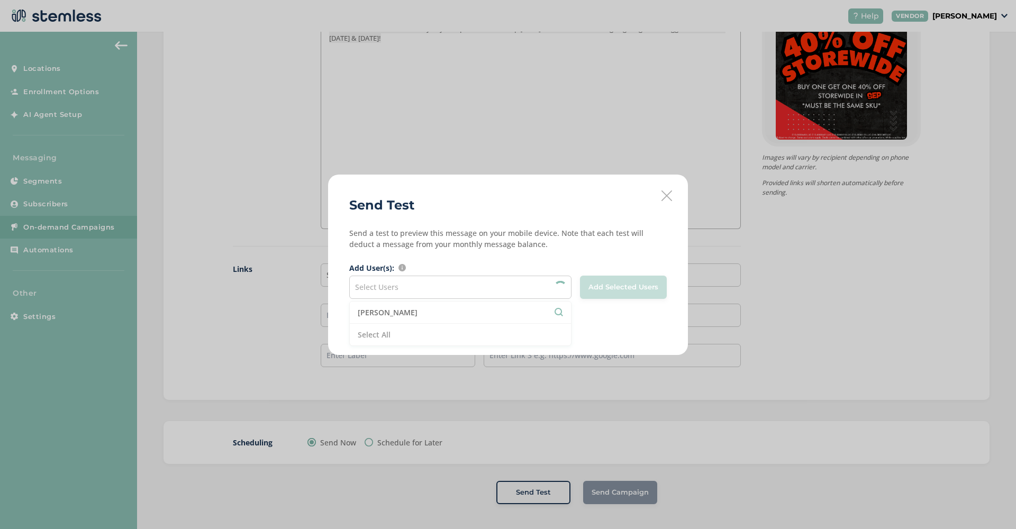
type input "[PERSON_NAME]"
click at [668, 192] on icon at bounding box center [666, 195] width 11 height 11
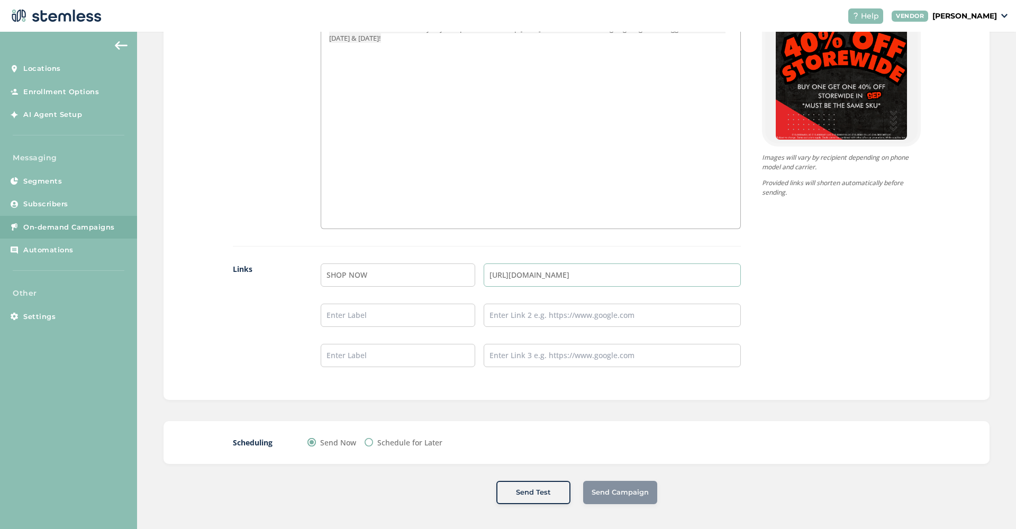
drag, startPoint x: 587, startPoint y: 276, endPoint x: 450, endPoint y: 275, distance: 137.0
click at [450, 275] on li "SHOP NOW [URL][DOMAIN_NAME]" at bounding box center [531, 274] width 420 height 23
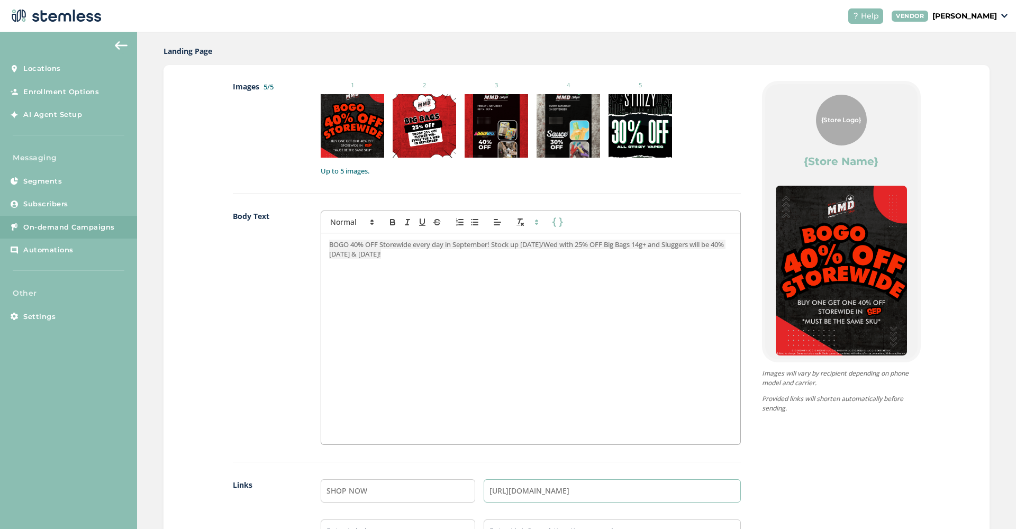
scroll to position [422, 0]
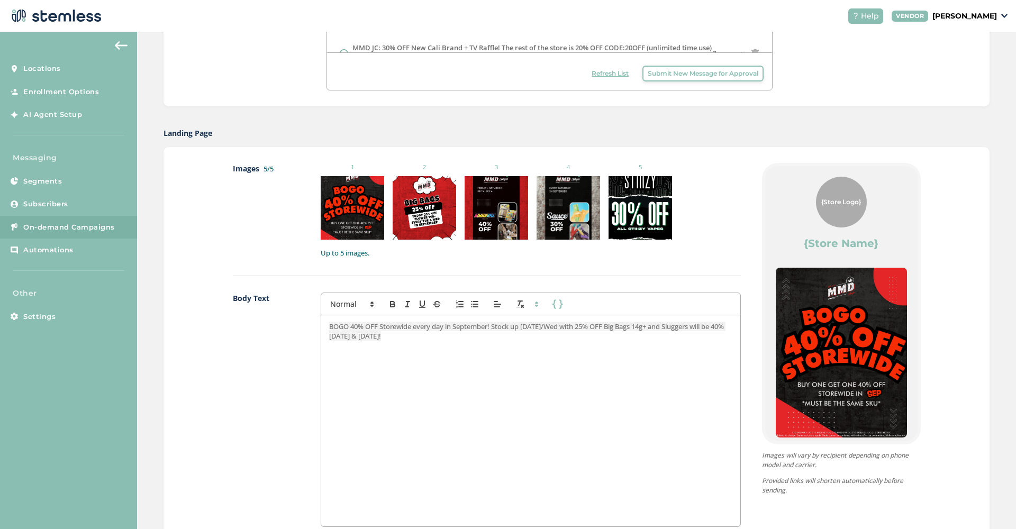
click at [450, 338] on p "BOGO 40% OFF Storewide every day in September! Stock up [DATE]/Wed with 25% OFF…" at bounding box center [530, 332] width 403 height 20
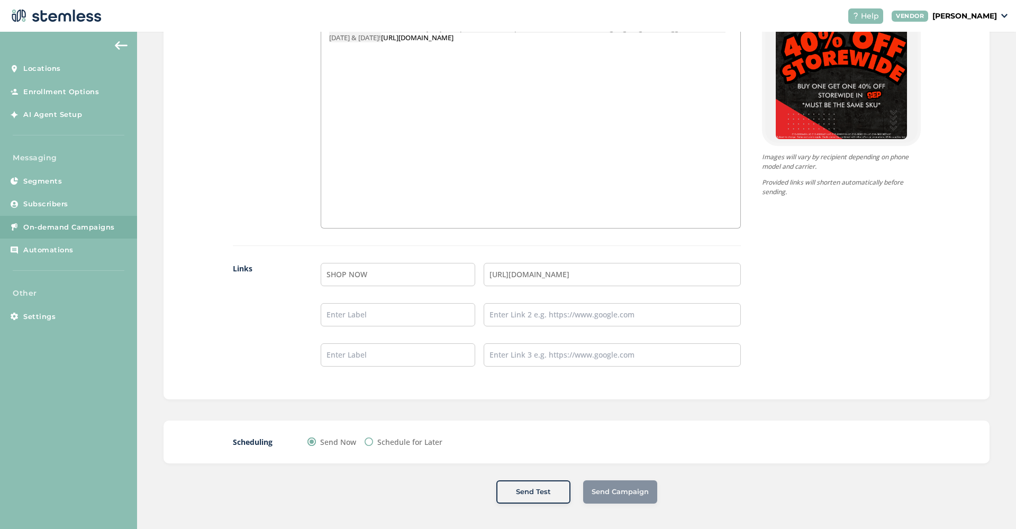
scroll to position [720, 0]
click at [571, 168] on div "BOGO 40% OFF Storewide every day in September! Stock up [DATE]/Wed with 25% OFF…" at bounding box center [530, 122] width 419 height 211
click at [426, 442] on label "Schedule for Later" at bounding box center [409, 442] width 65 height 11
click at [373, 442] on input "Schedule for Later" at bounding box center [369, 442] width 8 height 8
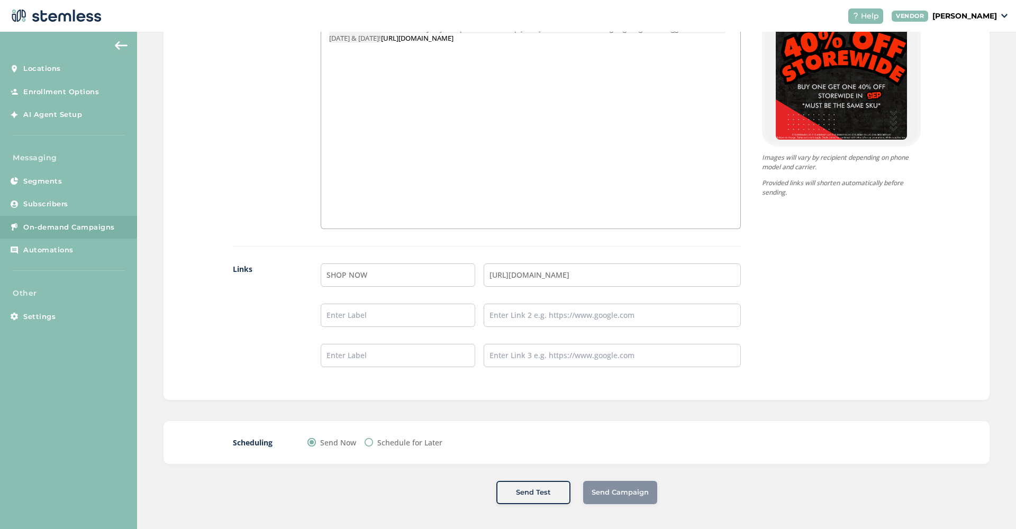
radio input "true"
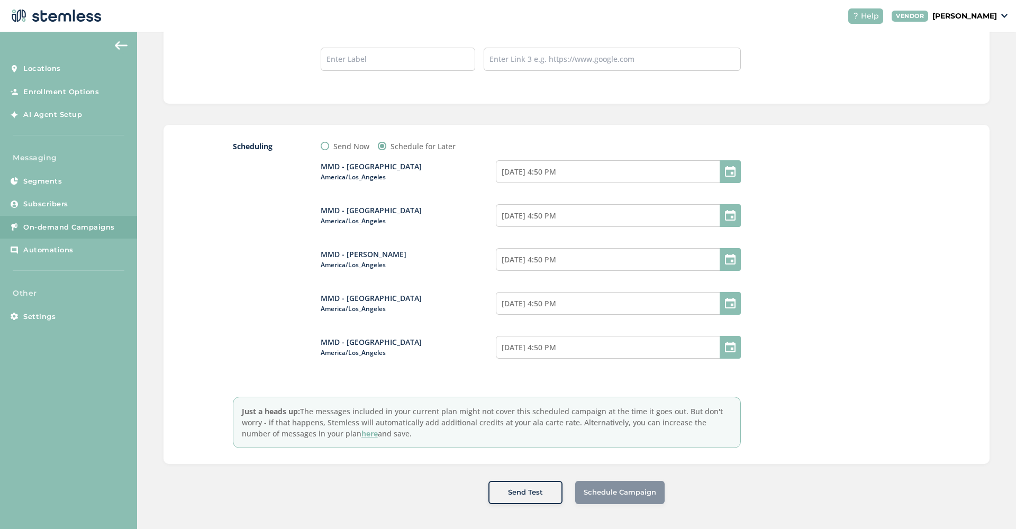
scroll to position [0, 0]
click at [351, 152] on div "MMD - [GEOGRAPHIC_DATA]/Los_Angeles [DATE] 4:50 PM MMD - [GEOGRAPHIC_DATA] [GEO…" at bounding box center [531, 266] width 420 height 228
click at [345, 148] on label "Send Now" at bounding box center [351, 146] width 36 height 11
click at [329, 148] on input "Send Now" at bounding box center [325, 146] width 8 height 8
radio input "true"
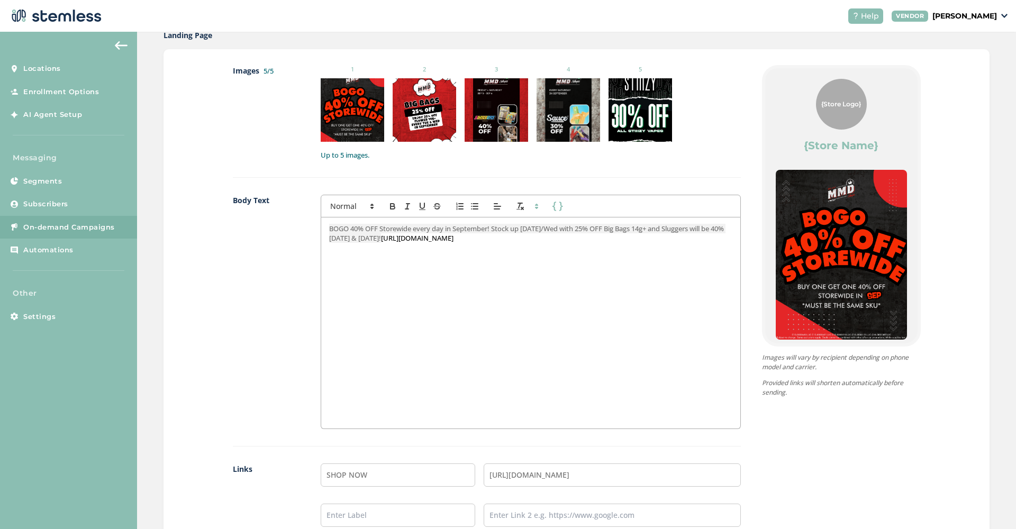
scroll to position [604, 0]
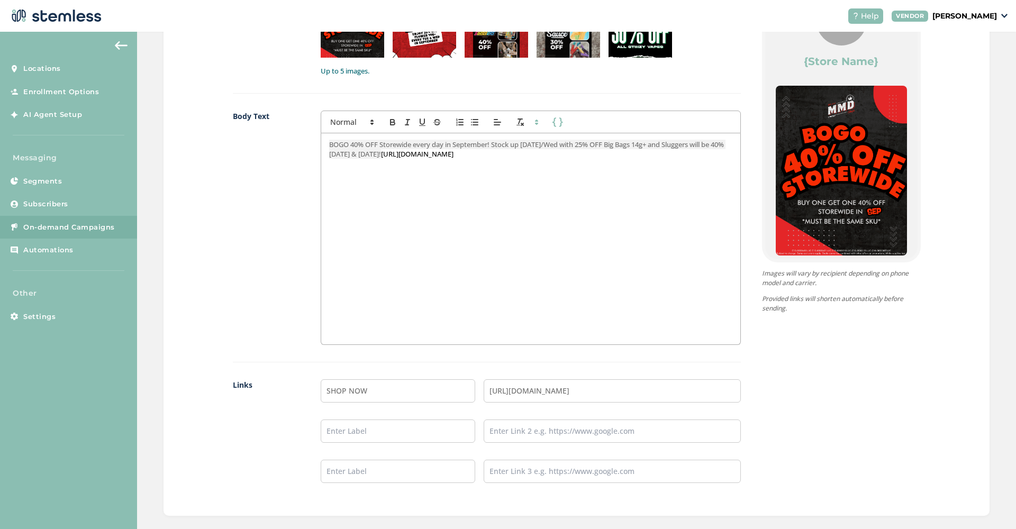
drag, startPoint x: 512, startPoint y: 153, endPoint x: 438, endPoint y: 153, distance: 73.5
click at [438, 153] on p "BOGO 40% OFF Storewide every day in September! Stock up [DATE]/Wed with 25% OFF…" at bounding box center [530, 150] width 403 height 20
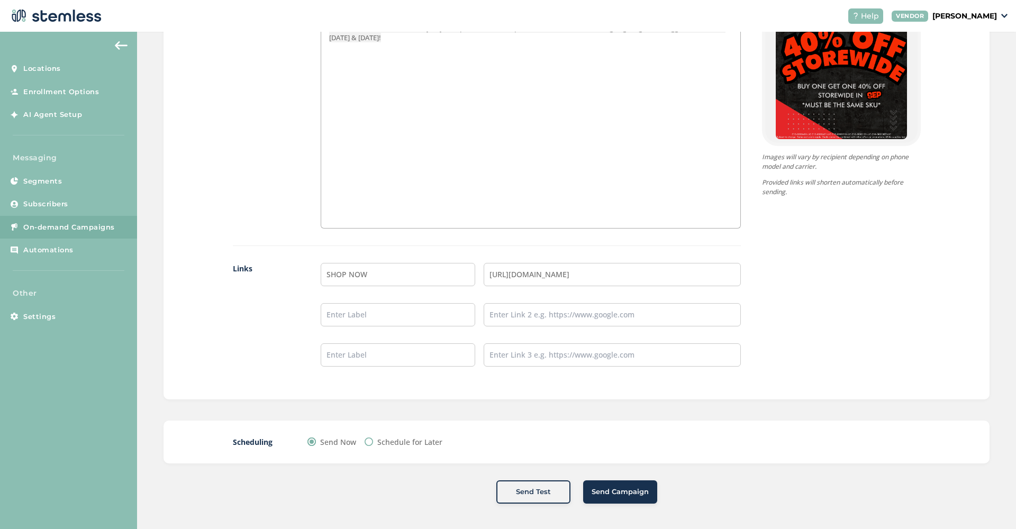
scroll to position [720, 0]
click at [607, 494] on span "Send Campaign" at bounding box center [620, 492] width 57 height 11
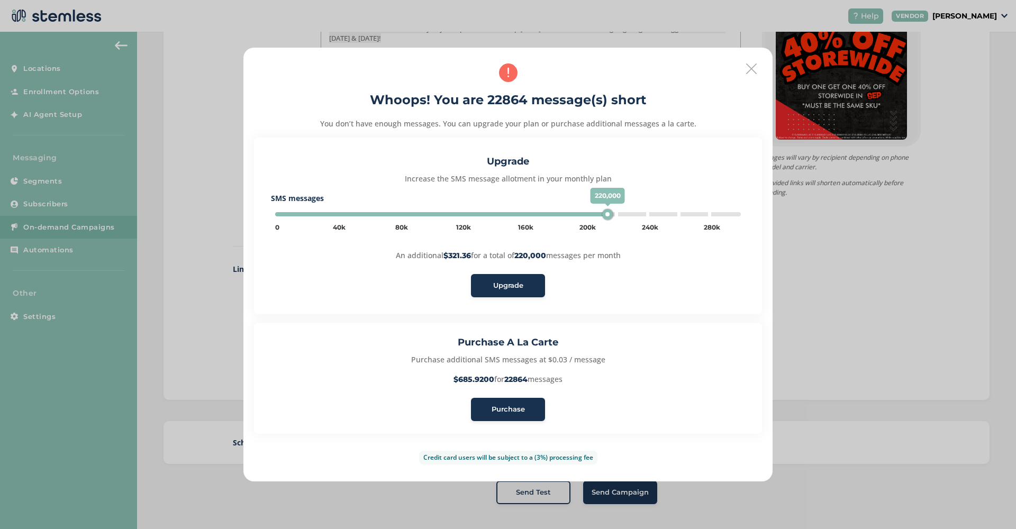
drag, startPoint x: 593, startPoint y: 215, endPoint x: 606, endPoint y: 214, distance: 13.8
click at [606, 214] on div "220,000" at bounding box center [607, 214] width 11 height 11
drag, startPoint x: 619, startPoint y: 214, endPoint x: 625, endPoint y: 214, distance: 6.3
click at [625, 214] on div "220,000" at bounding box center [624, 214] width 11 height 11
drag, startPoint x: 620, startPoint y: 211, endPoint x: 635, endPoint y: 211, distance: 15.4
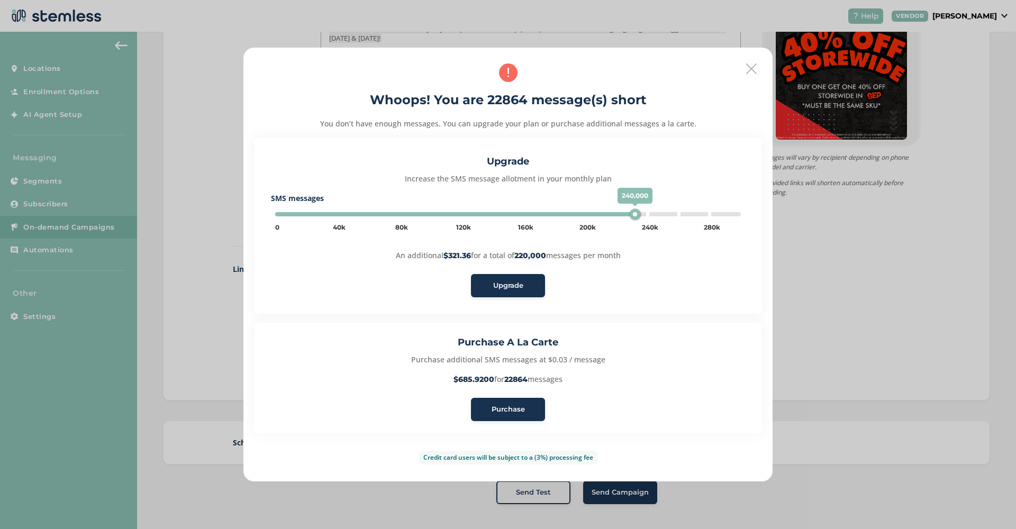
click at [635, 211] on div "240,000" at bounding box center [635, 214] width 11 height 11
drag, startPoint x: 647, startPoint y: 215, endPoint x: 635, endPoint y: 213, distance: 11.8
click at [635, 213] on div "240,000" at bounding box center [637, 214] width 11 height 11
click at [630, 211] on div "240,000 0 20k 40k 60k 80k 100k 120k 140k 160k 180k 200k 220k 240k 260k 280k 300…" at bounding box center [508, 214] width 474 height 13
drag, startPoint x: 617, startPoint y: 214, endPoint x: 624, endPoint y: 214, distance: 6.3
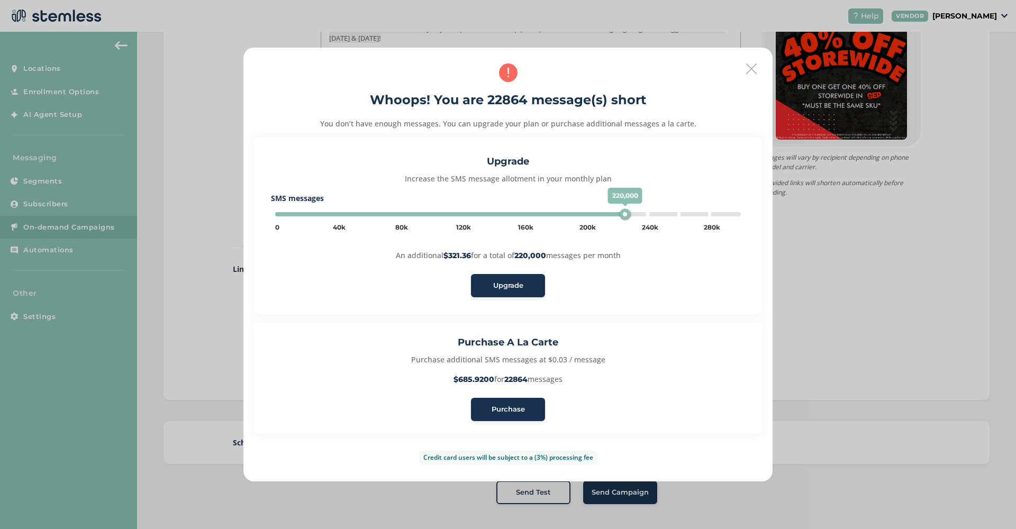
click at [624, 214] on div "220,000" at bounding box center [625, 214] width 11 height 11
type input "240000"
drag, startPoint x: 620, startPoint y: 212, endPoint x: 637, endPoint y: 213, distance: 17.0
click at [637, 213] on div "240,000" at bounding box center [638, 214] width 11 height 11
click at [518, 285] on span "Upgrade" at bounding box center [508, 285] width 30 height 11
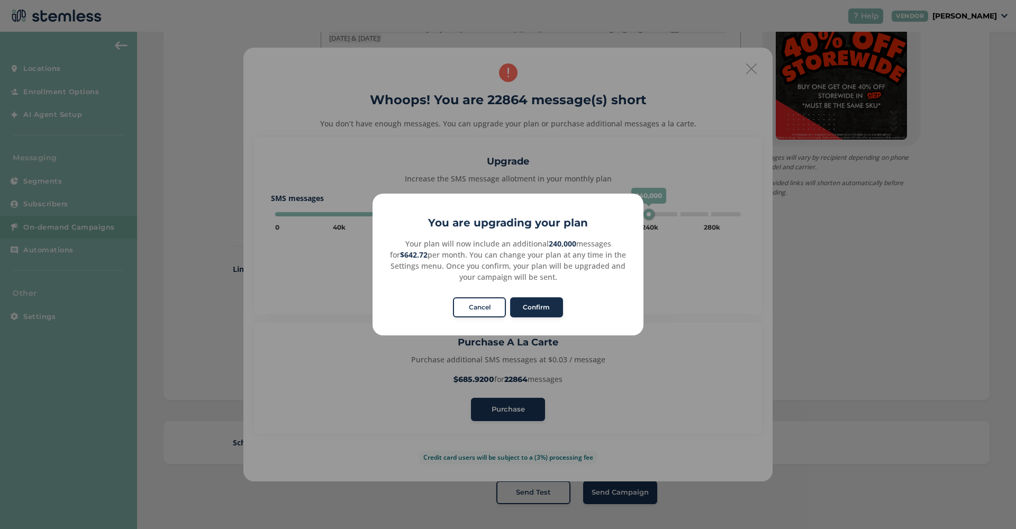
click at [541, 308] on button "Confirm" at bounding box center [536, 307] width 53 height 20
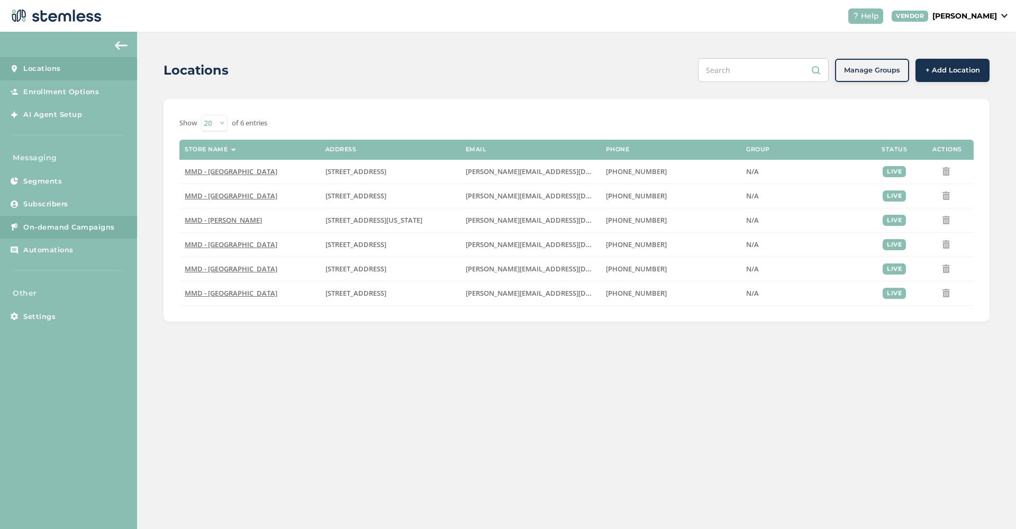
click at [87, 226] on span "On-demand Campaigns" at bounding box center [69, 227] width 92 height 11
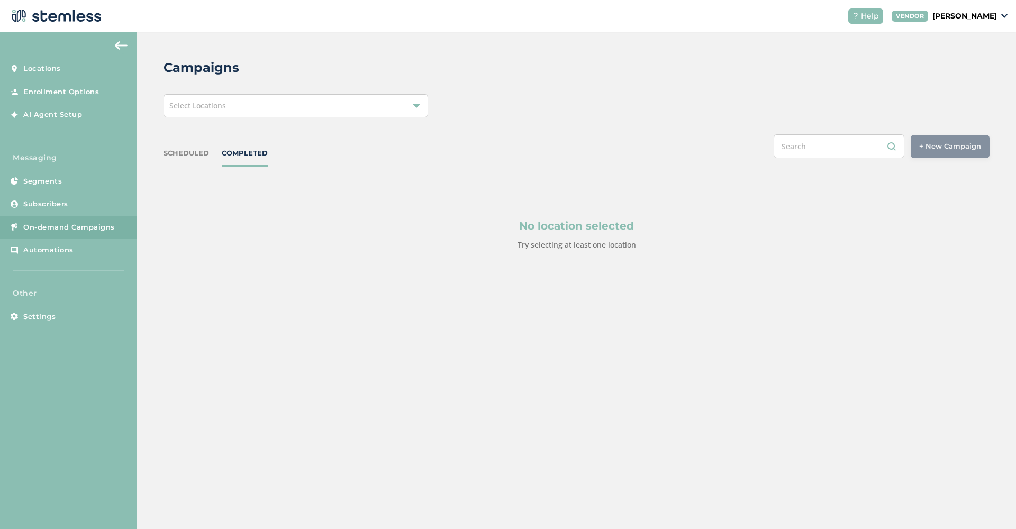
click at [227, 91] on div "Campaigns Select Locations SCHEDULED COMPLETED + New Campaign Select location(s…" at bounding box center [576, 180] width 879 height 296
click at [224, 112] on div "Select Locations" at bounding box center [295, 105] width 265 height 23
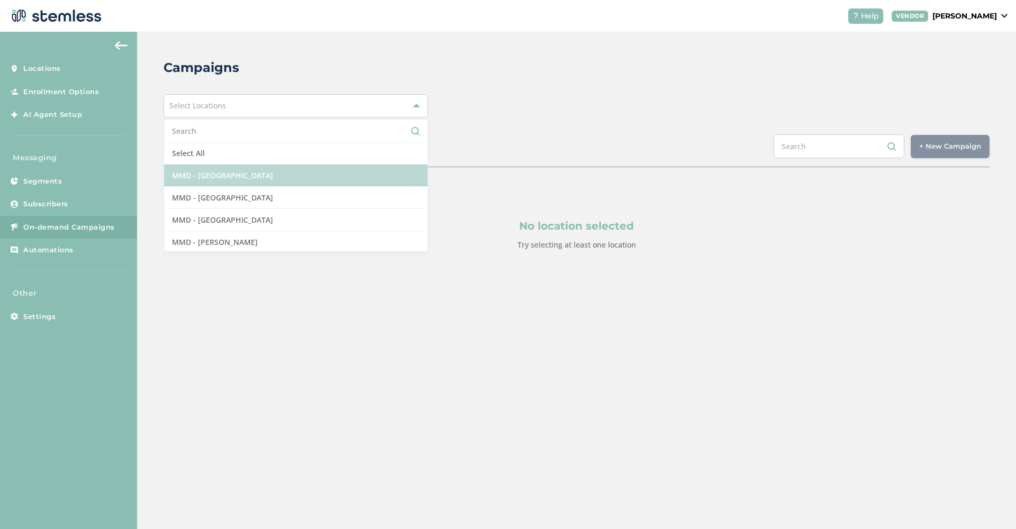
click at [248, 168] on li "MMD - [GEOGRAPHIC_DATA]" at bounding box center [295, 176] width 263 height 22
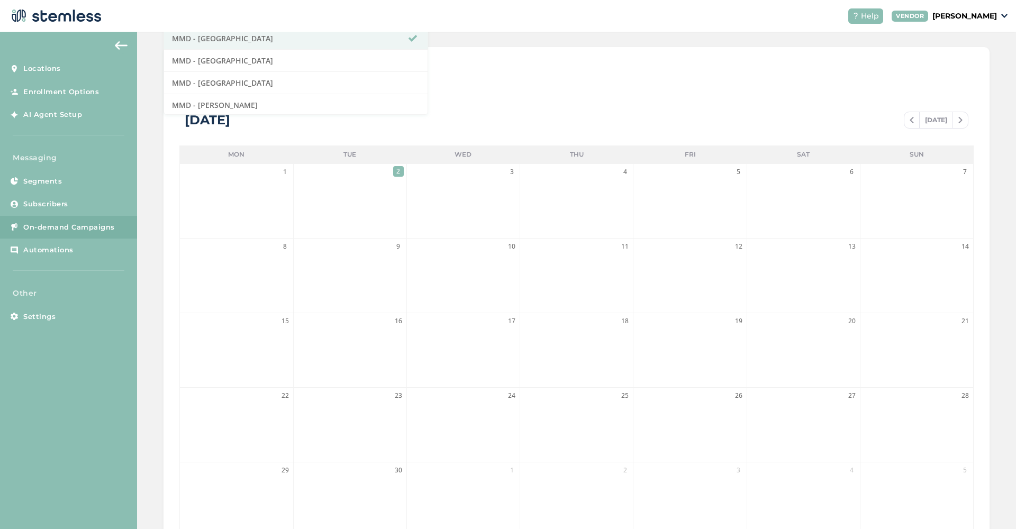
scroll to position [133, 0]
click at [506, 88] on div "List View Calendar View" at bounding box center [576, 79] width 794 height 25
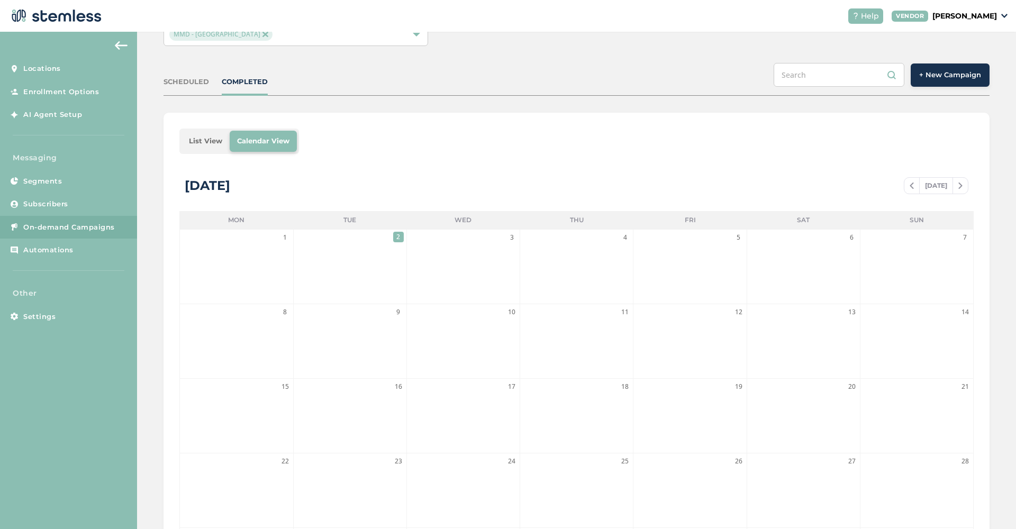
scroll to position [67, 0]
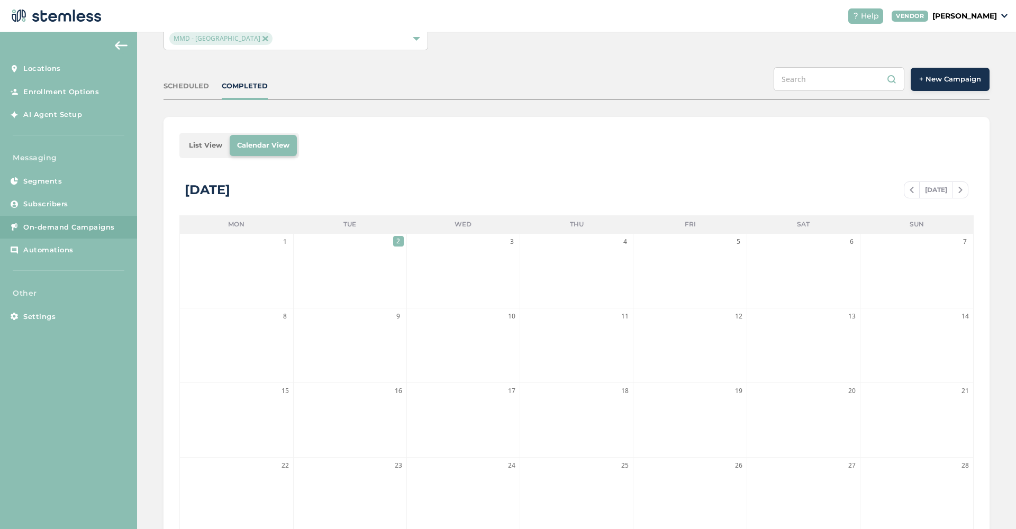
click at [907, 193] on span at bounding box center [911, 190] width 15 height 13
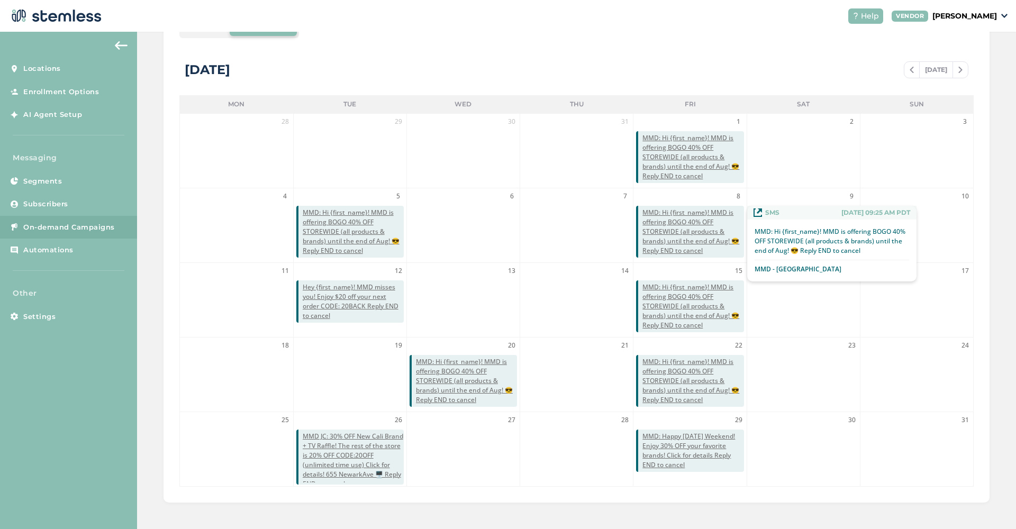
scroll to position [187, 0]
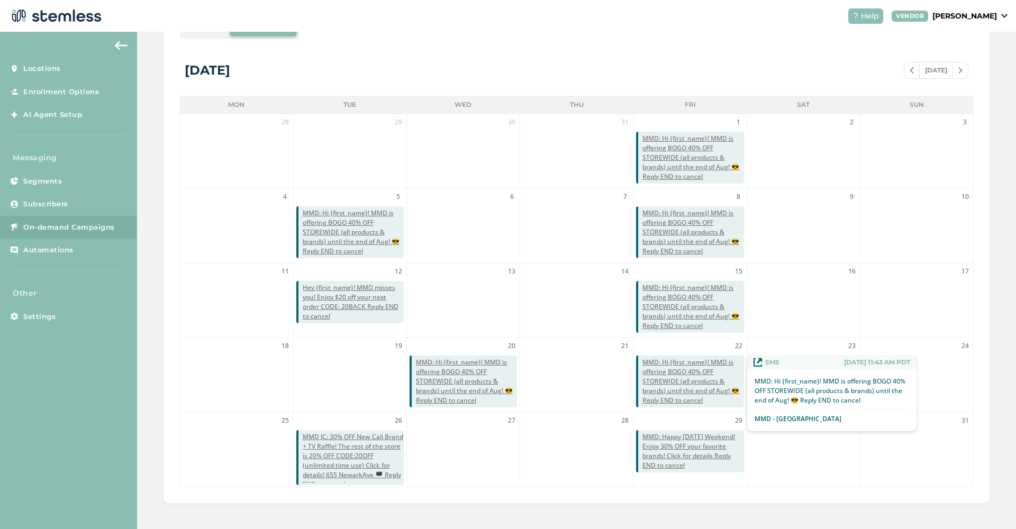
click at [680, 393] on span "MMD: Hi {first_name}! MMD is offering BOGO 40% OFF STOREWIDE (all products & br…" at bounding box center [692, 382] width 101 height 48
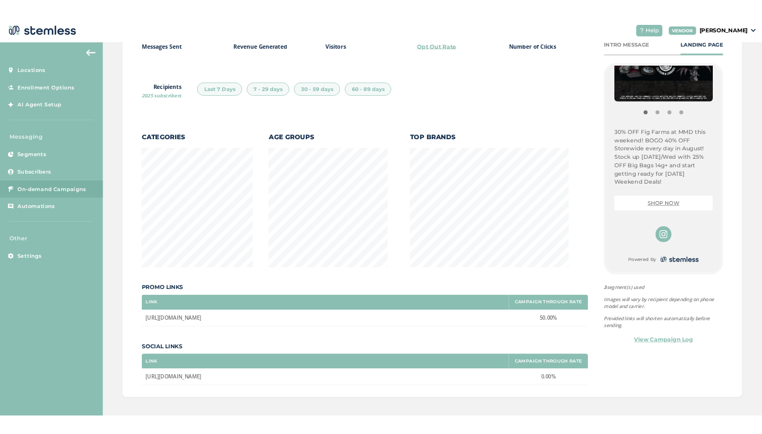
scroll to position [223, 0]
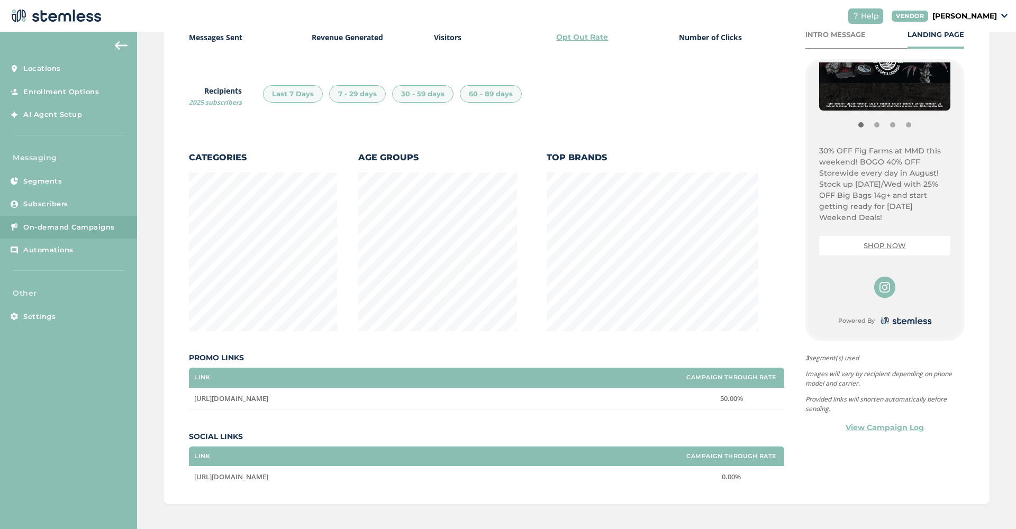
drag, startPoint x: 858, startPoint y: 162, endPoint x: 920, endPoint y: 219, distance: 83.9
click at [920, 219] on p "30% OFF Fig Farms at MMD this weekend! BOGO 40% OFF Storewide every day in Augu…" at bounding box center [884, 185] width 131 height 78
copy p "BOGO 40% OFF Storewide every day in August! Stock up [DATE]/Wed with 25% OFF Bi…"
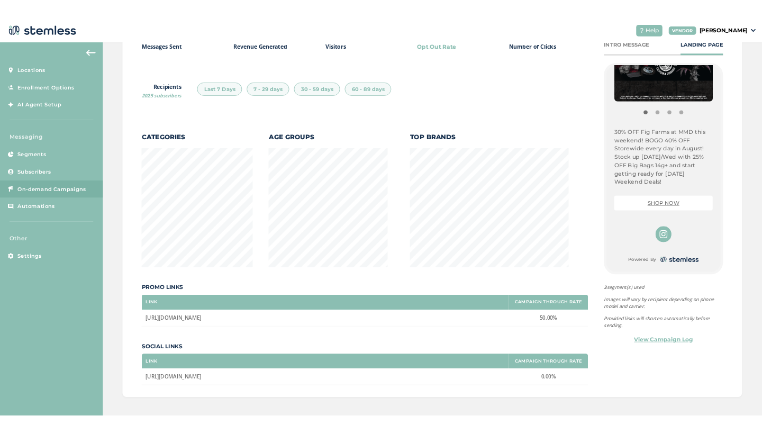
scroll to position [1161, 577]
